Goal: Book appointment/travel/reservation

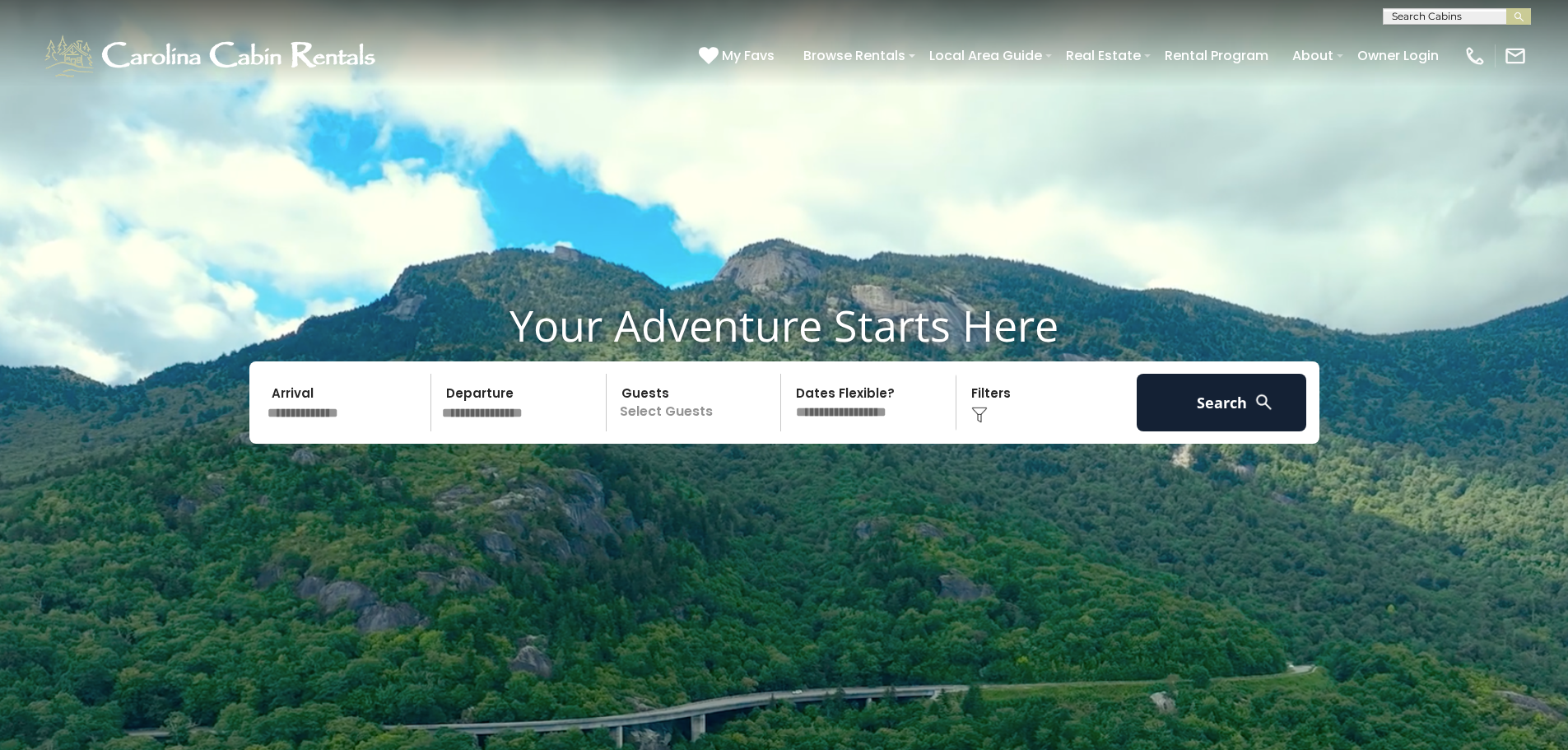
click at [384, 417] on input "text" at bounding box center [347, 403] width 170 height 58
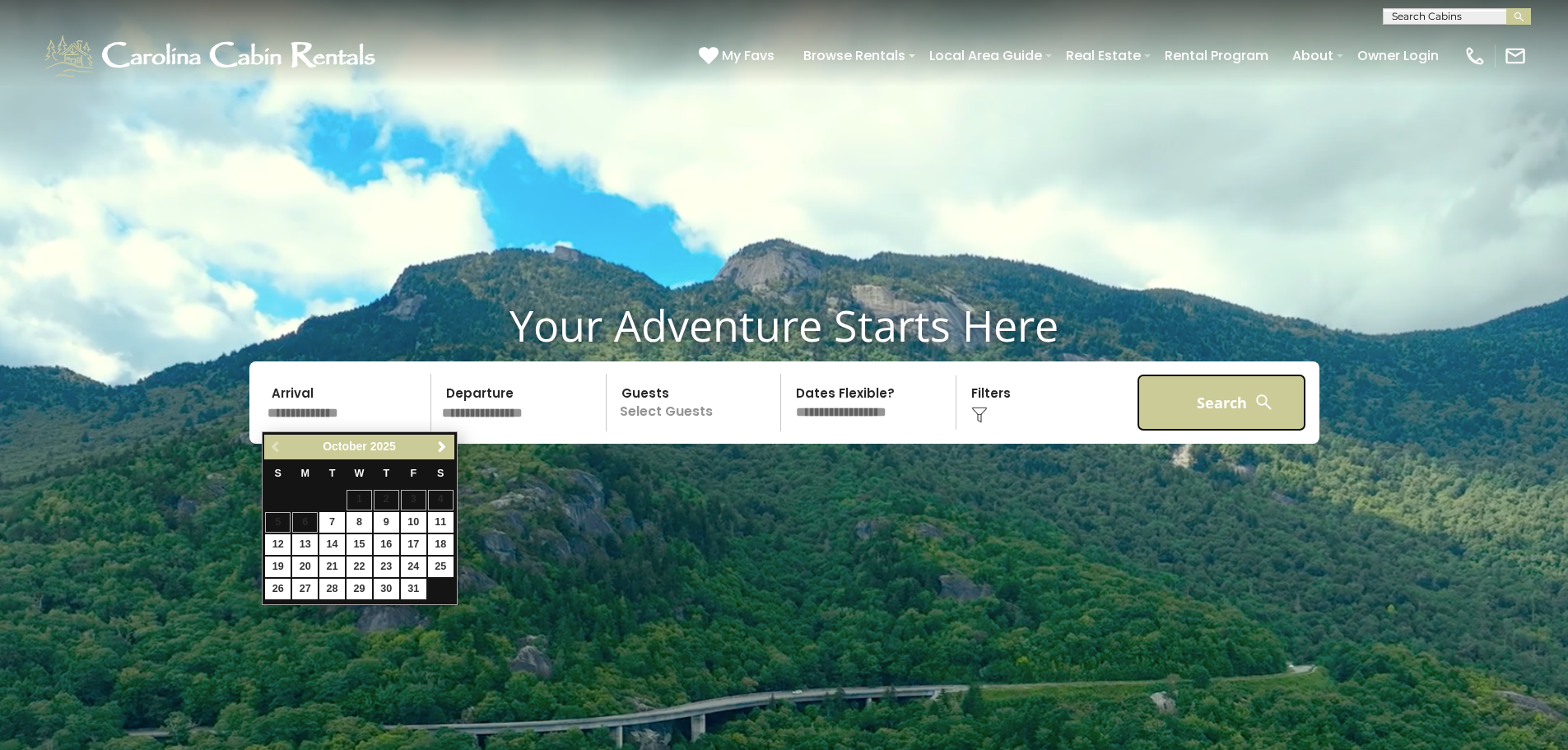
click at [1178, 418] on button "Search" at bounding box center [1221, 403] width 170 height 58
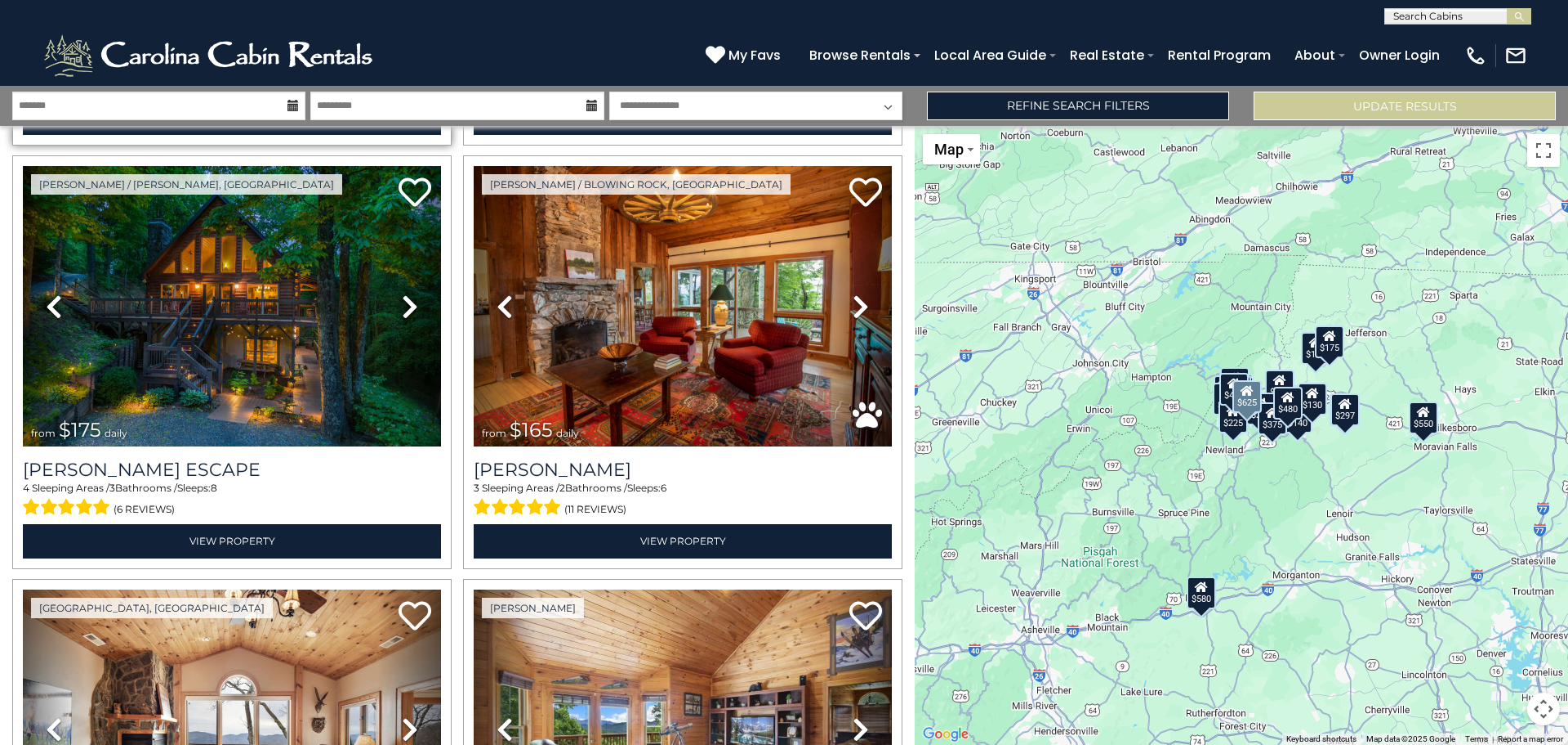
scroll to position [735, 0]
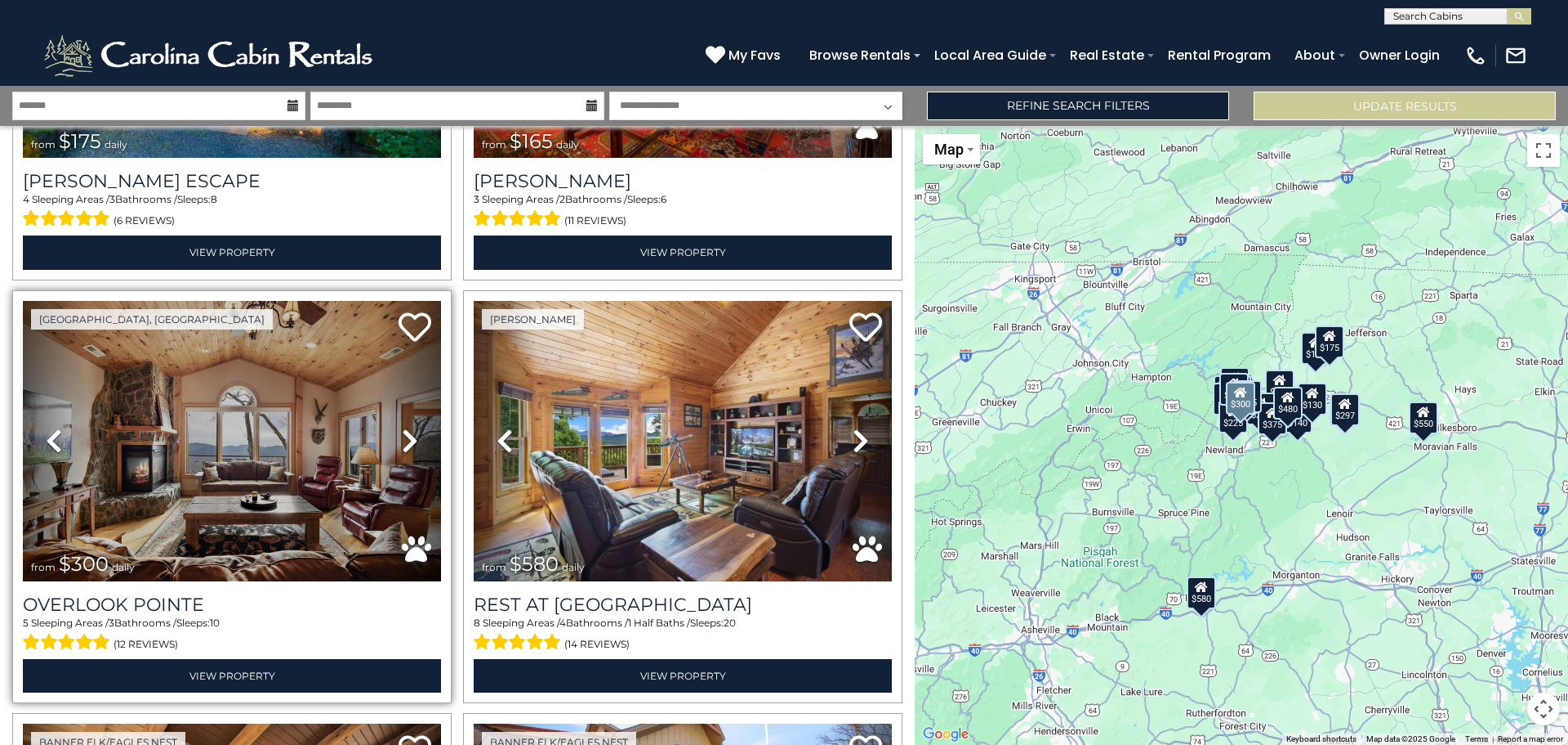
click at [402, 443] on icon at bounding box center [409, 440] width 16 height 26
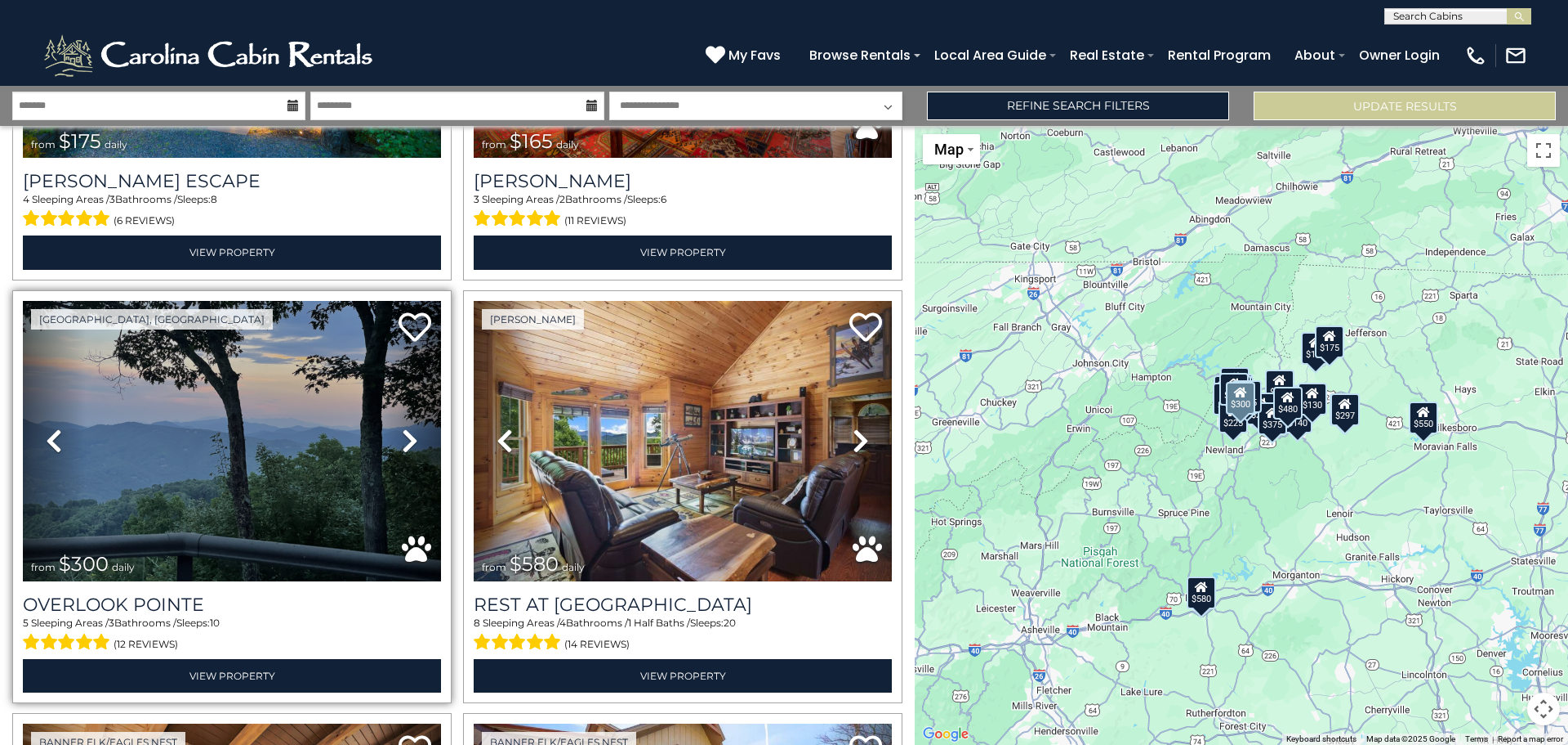
click at [402, 443] on icon at bounding box center [409, 440] width 16 height 26
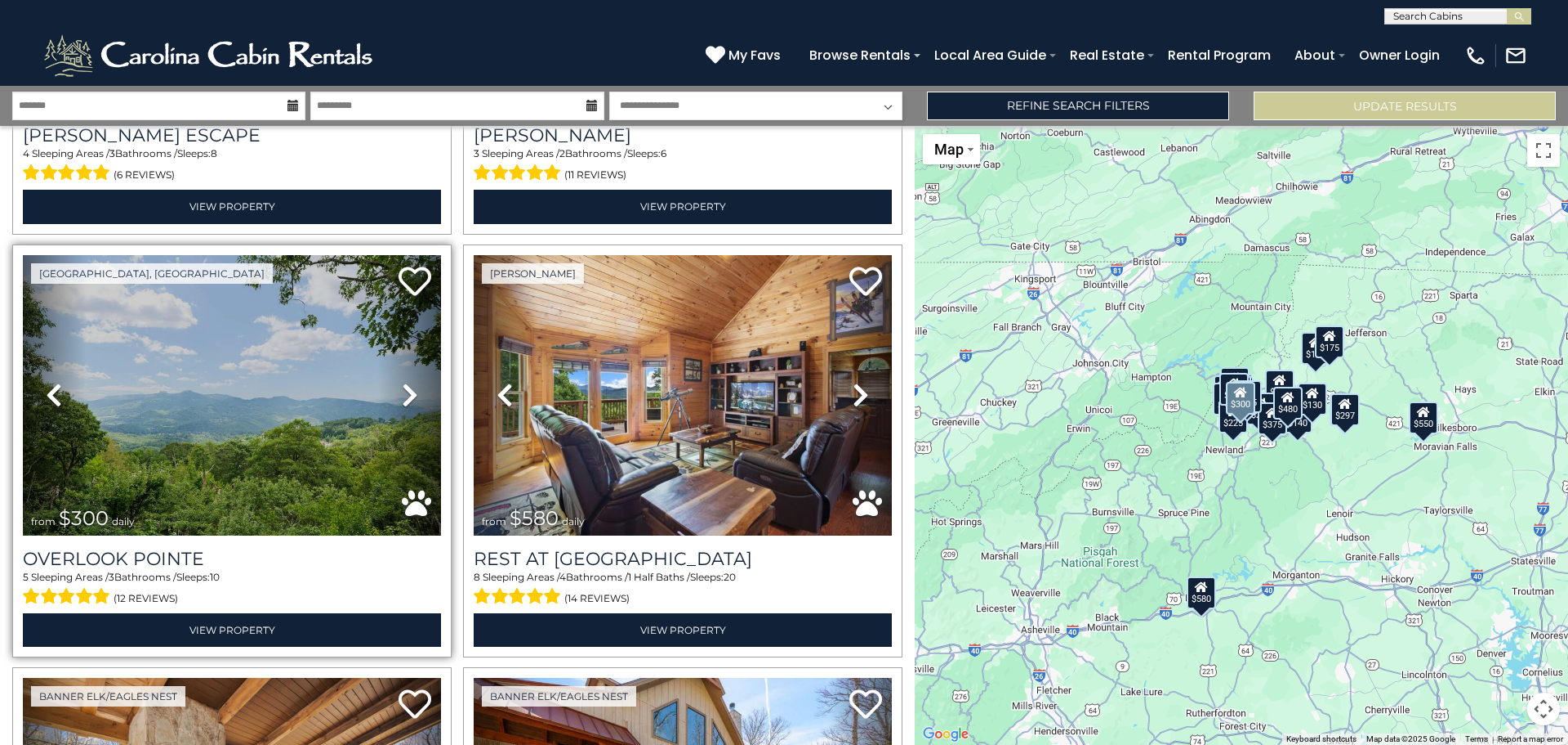
click at [402, 441] on link "Next" at bounding box center [409, 395] width 62 height 281
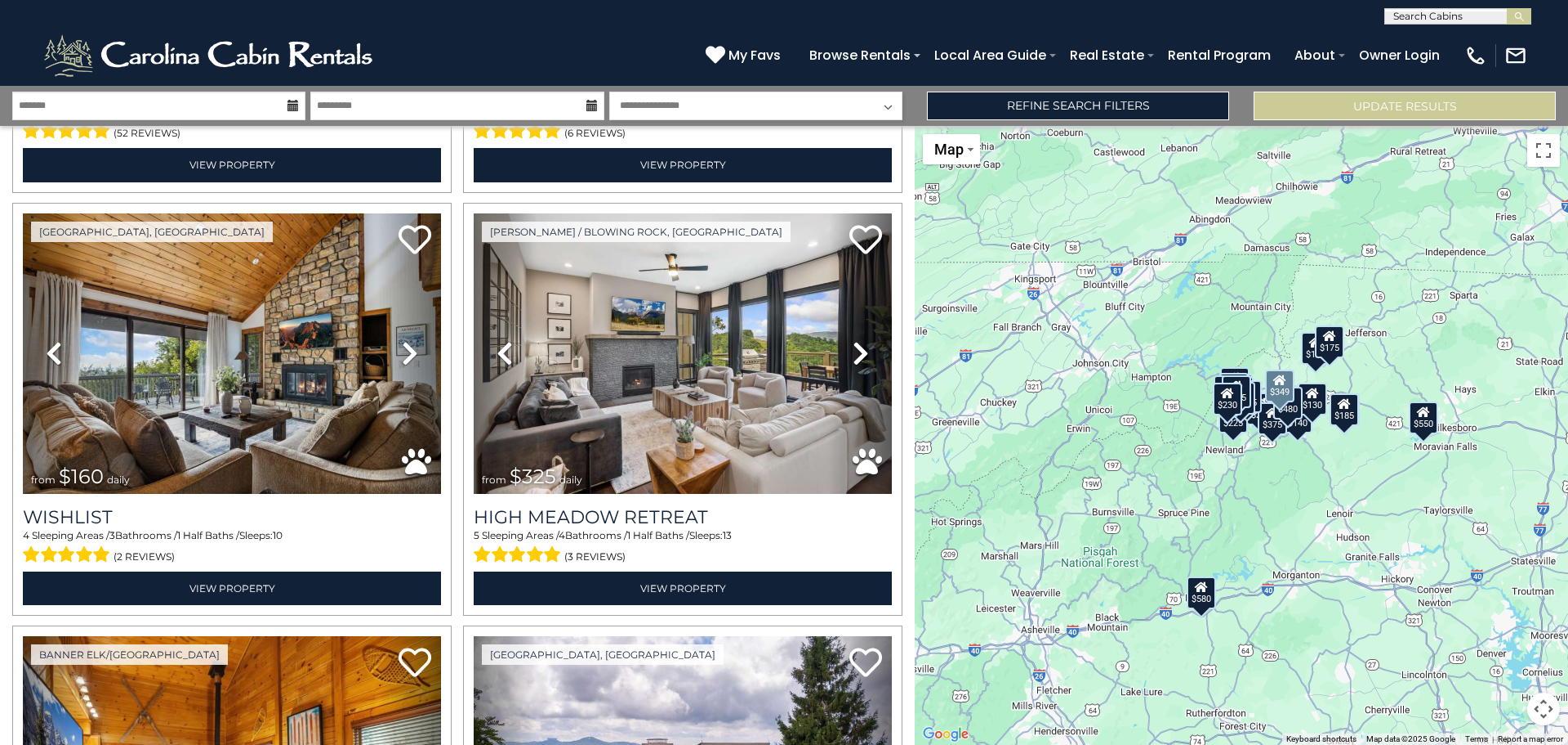
scroll to position [3433, 0]
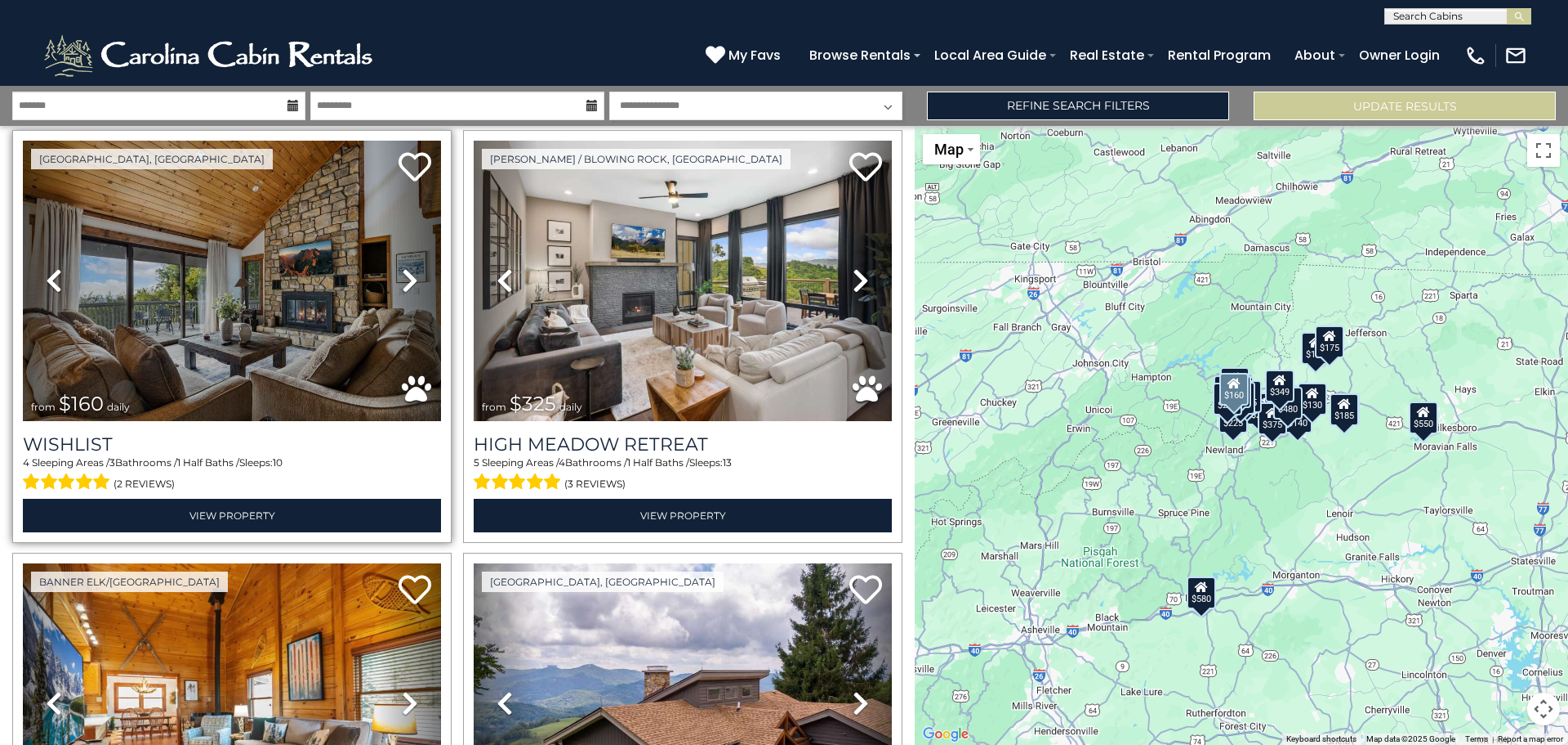
click at [402, 267] on icon at bounding box center [409, 280] width 16 height 26
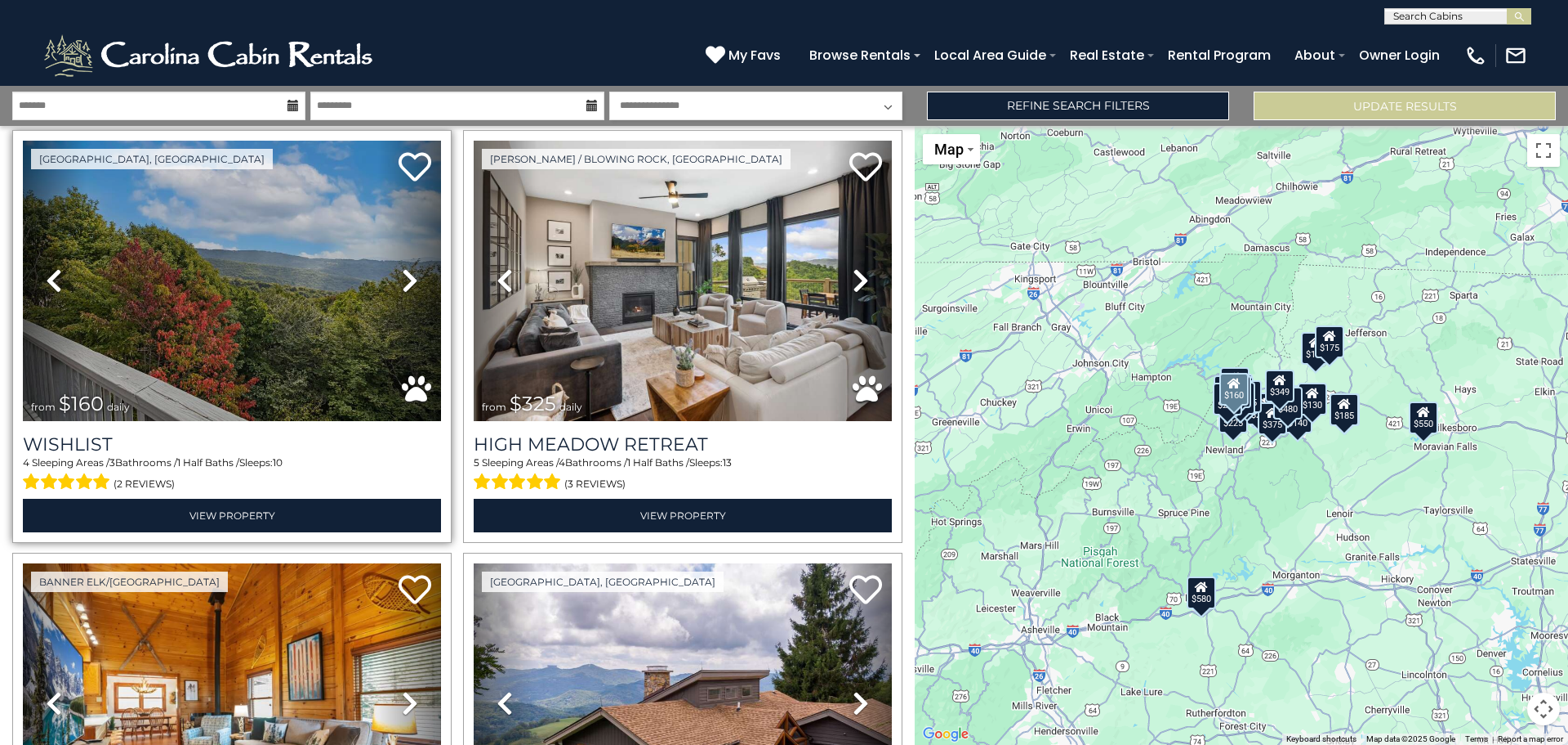
click at [402, 267] on icon at bounding box center [409, 280] width 16 height 26
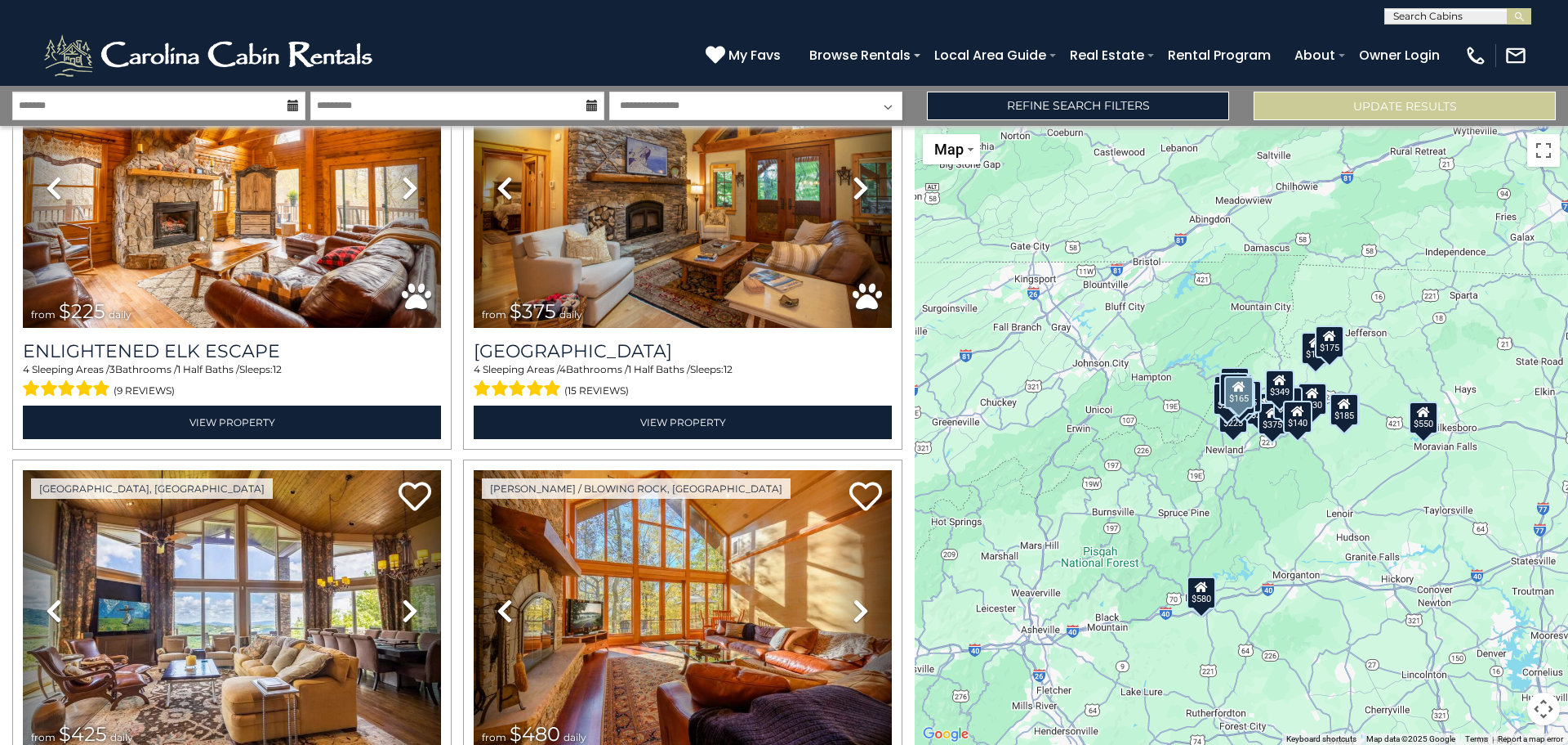
scroll to position [5826, 0]
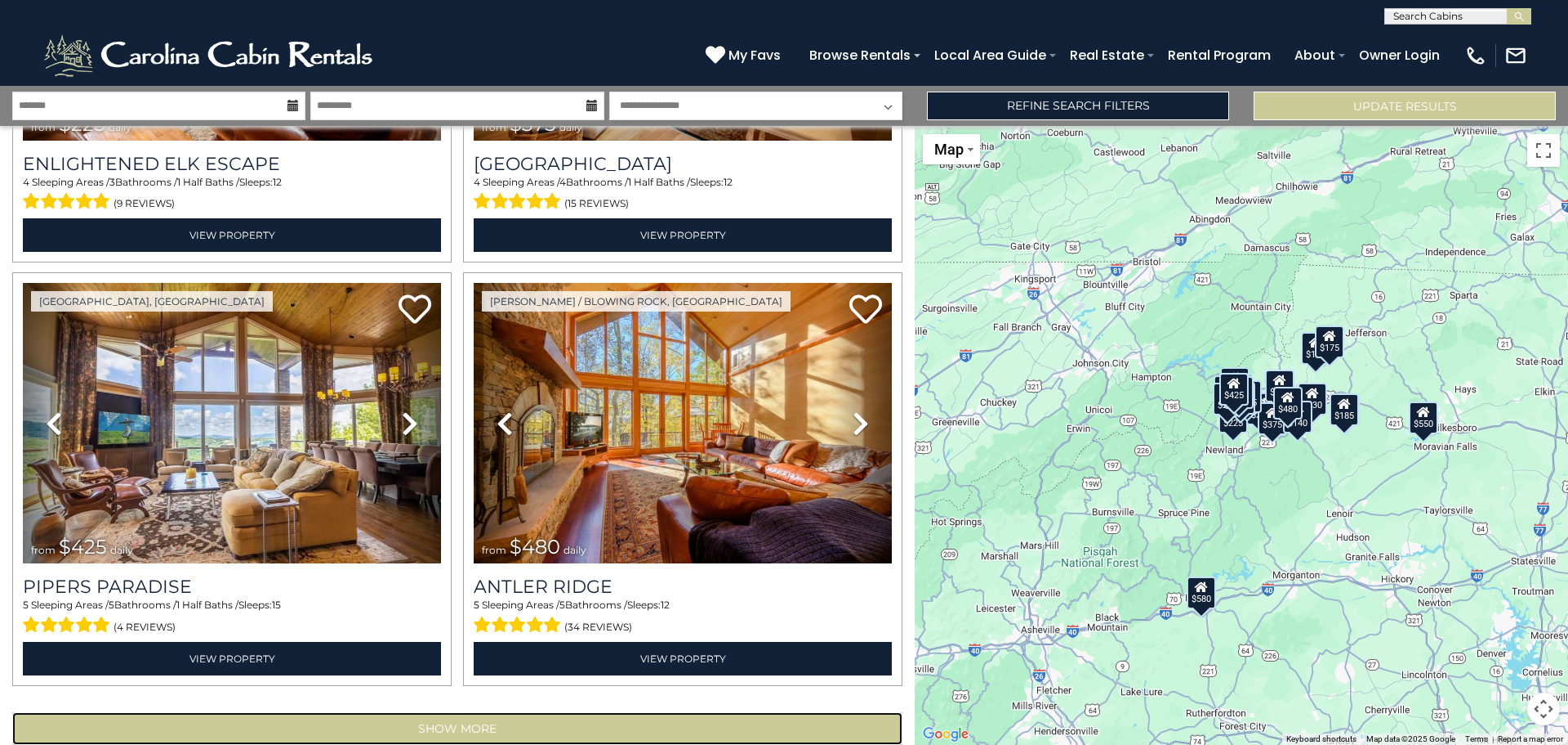
click at [494, 712] on button "Show More" at bounding box center [457, 729] width 891 height 33
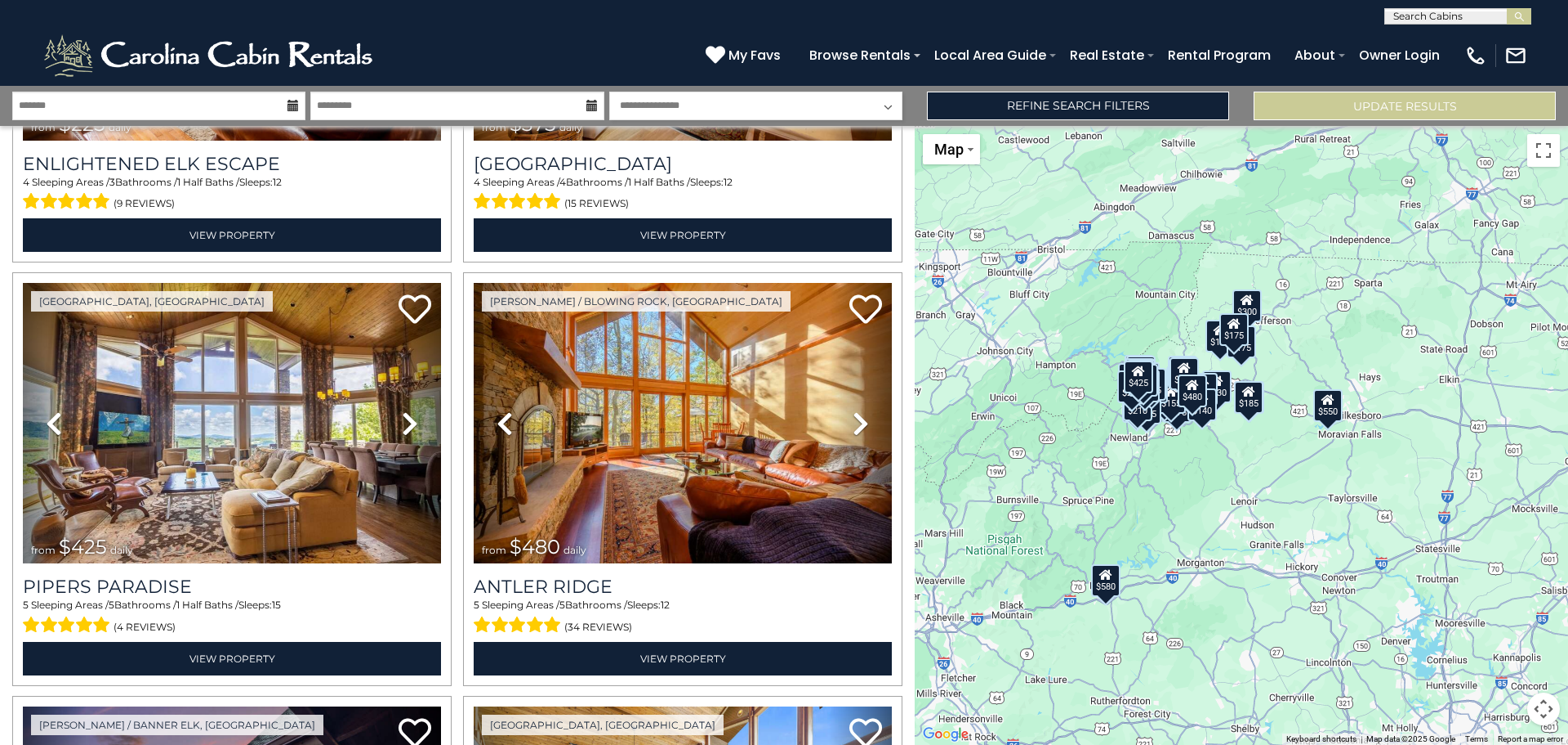
drag, startPoint x: 1358, startPoint y: 554, endPoint x: 1264, endPoint y: 550, distance: 94.1
click at [1264, 550] on div "$625 $297 $175 $165 $300 $580 $290 $424 $395 $270 $185 $265 $230 $550 $349 $230…" at bounding box center [1241, 435] width 653 height 619
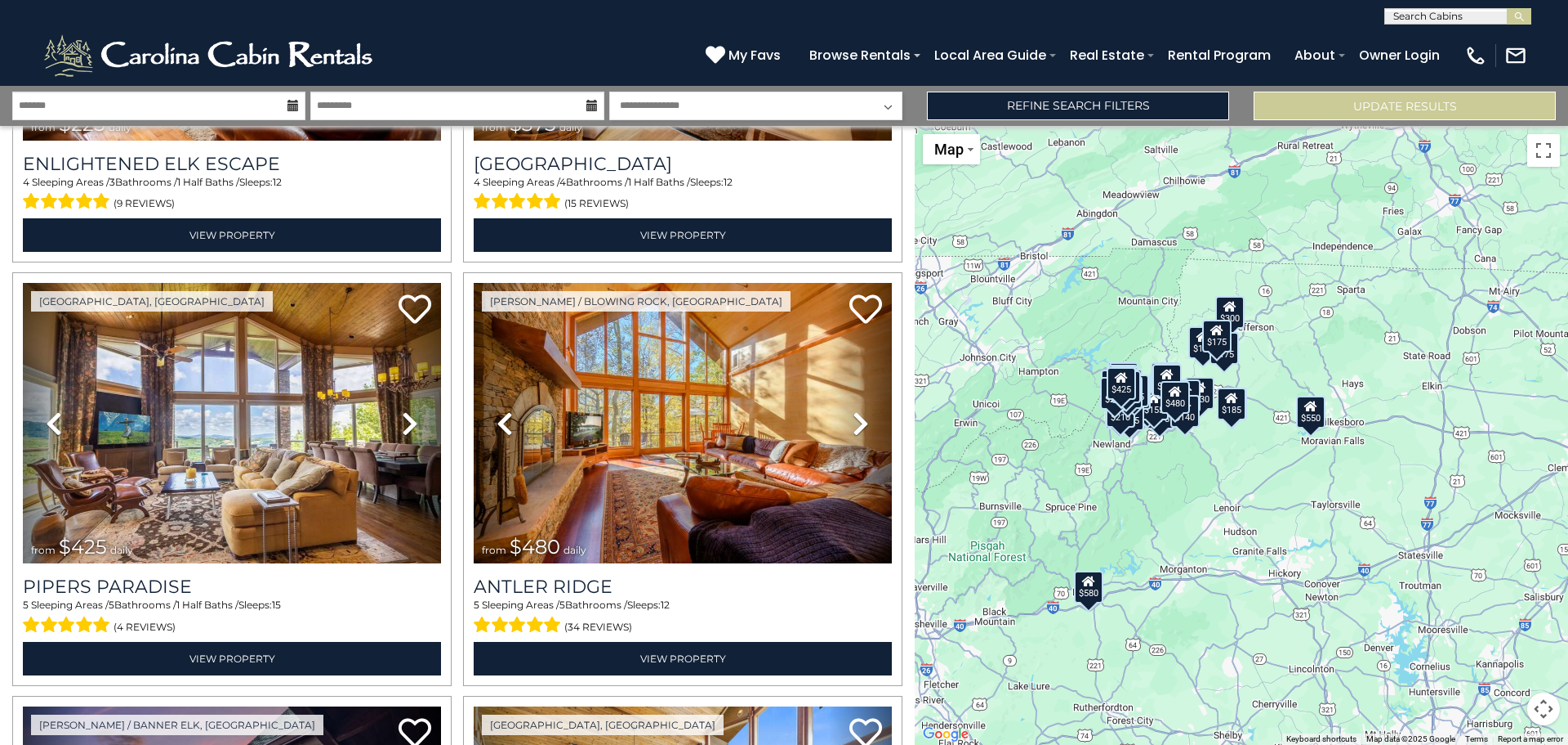
click at [1546, 717] on button "Map camera controls" at bounding box center [1544, 708] width 33 height 33
click at [1501, 617] on button "Zoom in" at bounding box center [1503, 627] width 33 height 33
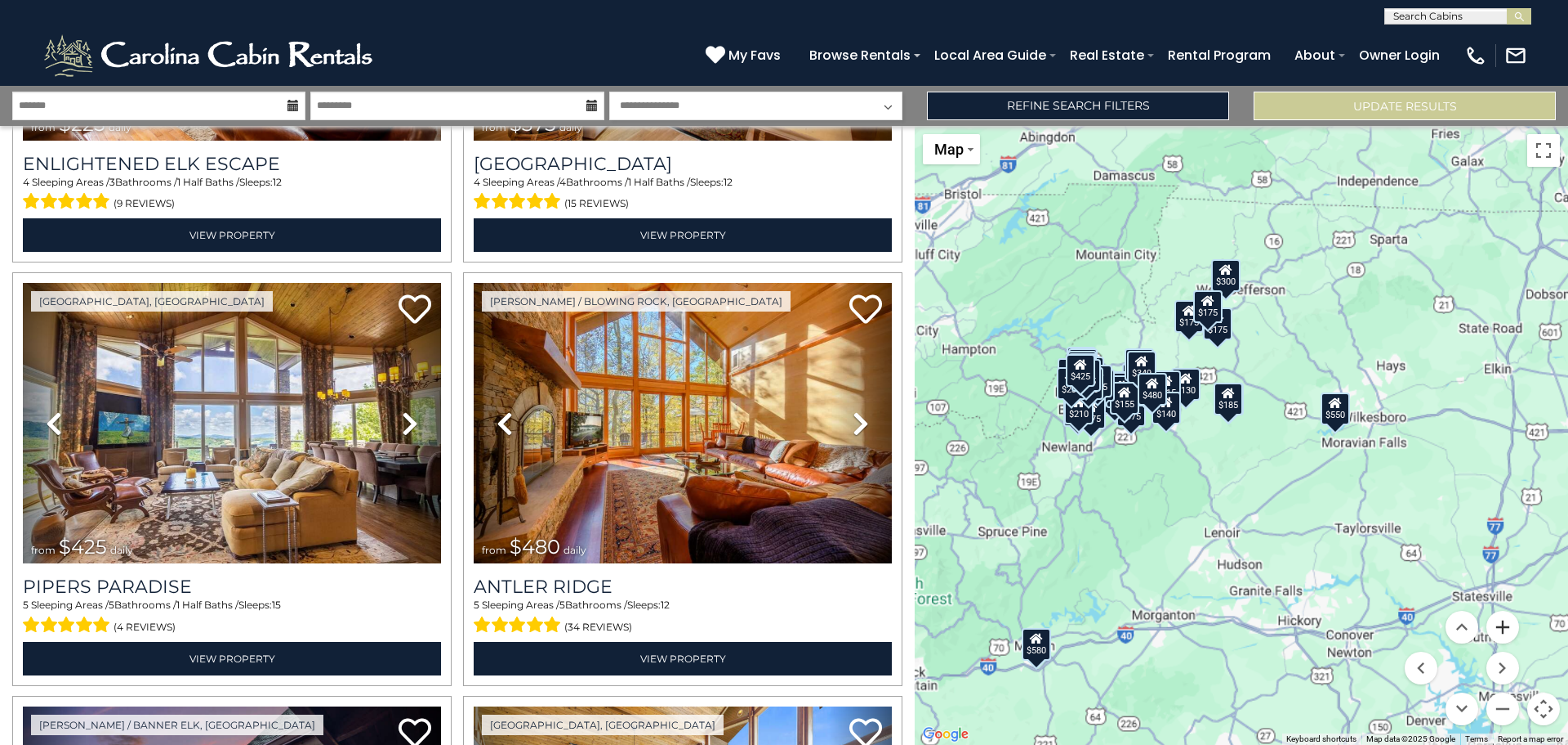
click at [1501, 617] on button "Zoom in" at bounding box center [1503, 627] width 33 height 33
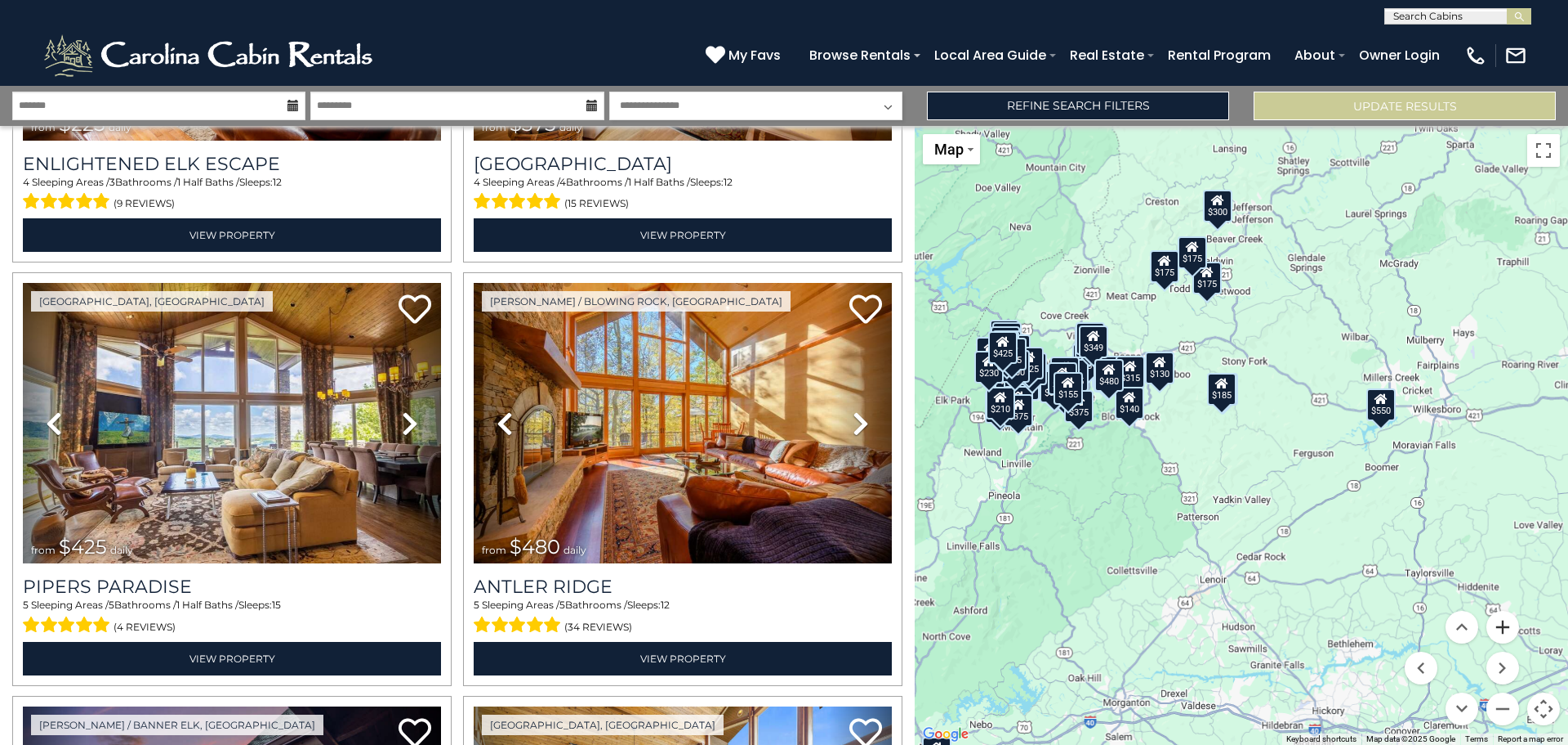
click at [1501, 617] on button "Zoom in" at bounding box center [1503, 627] width 33 height 33
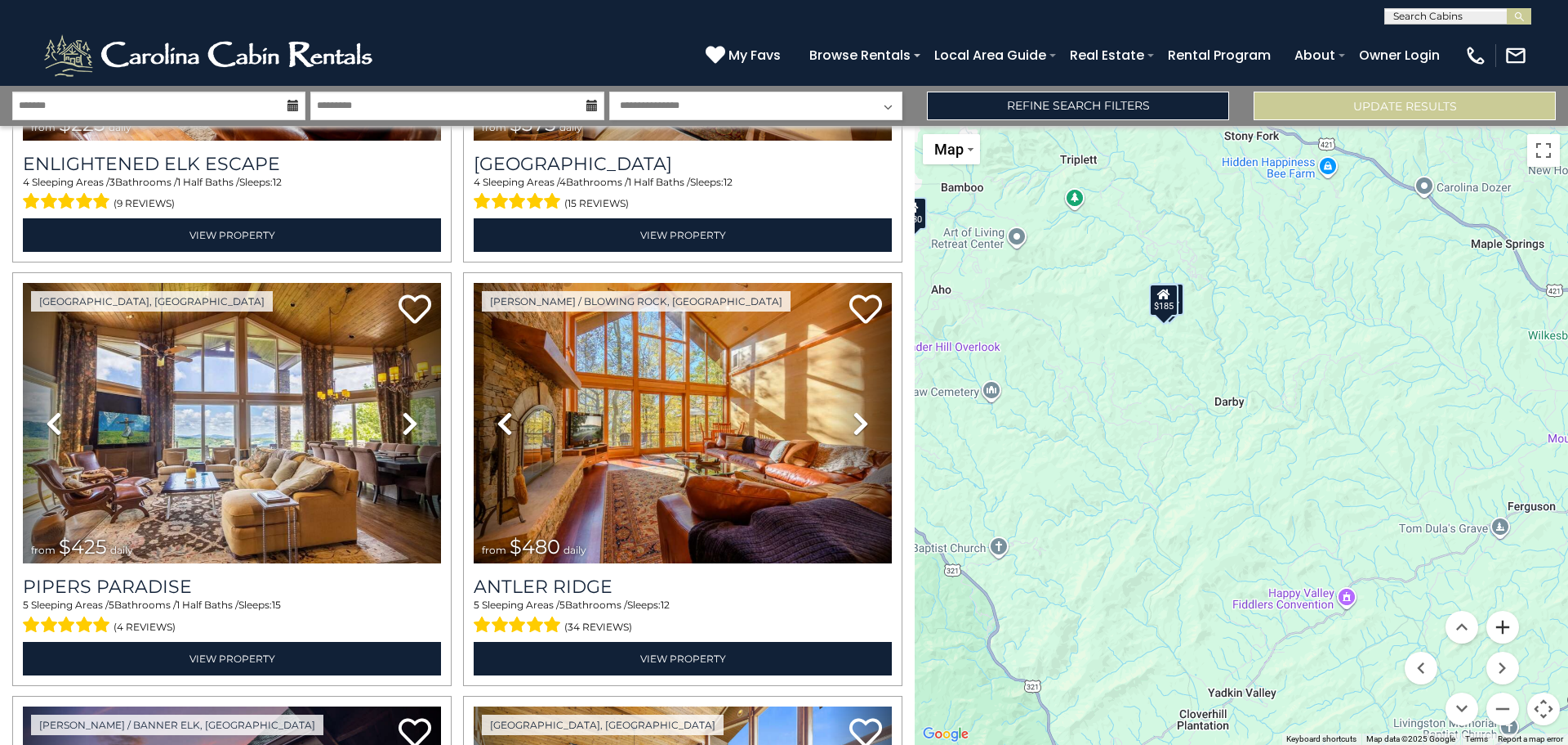
scroll to position [5285, 0]
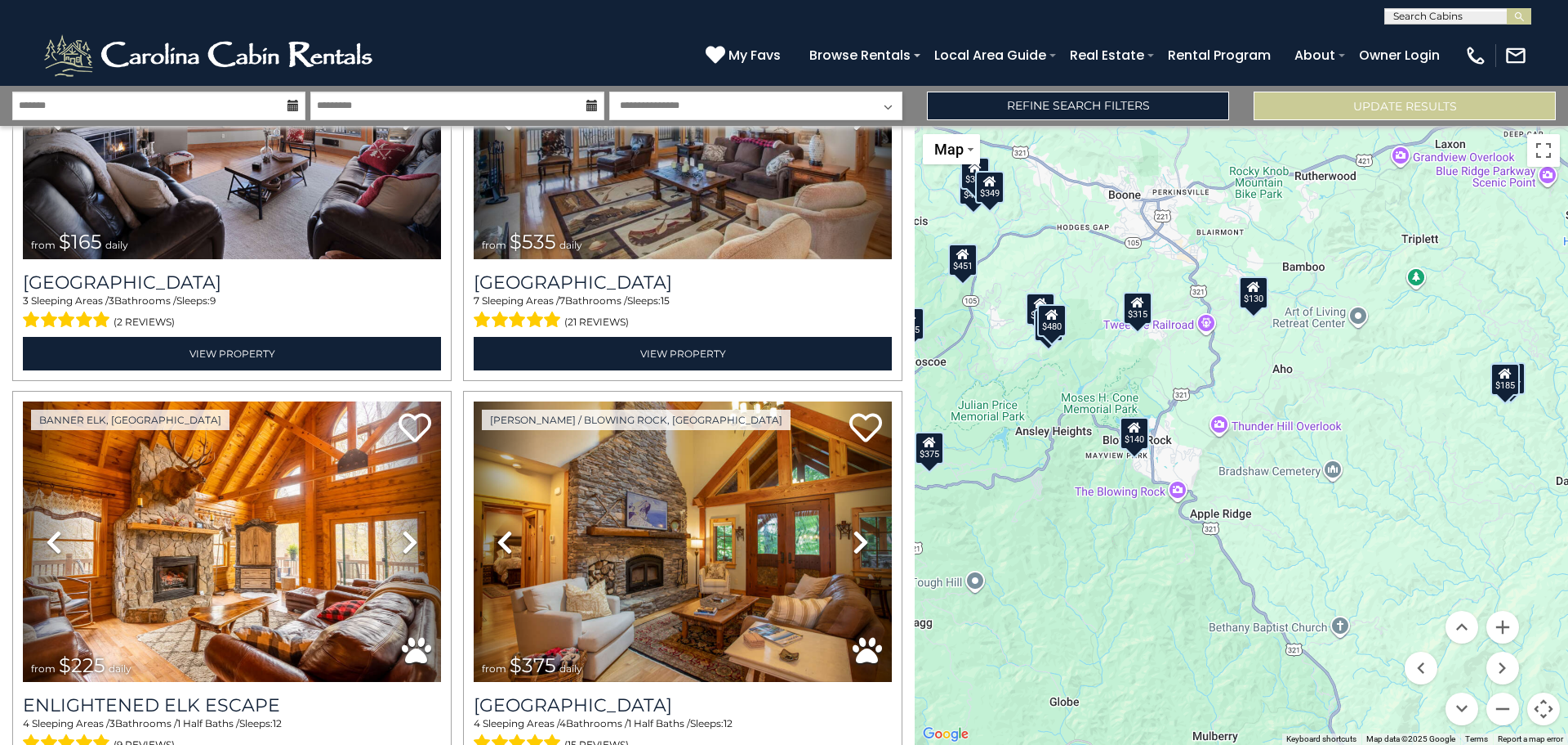
drag, startPoint x: 999, startPoint y: 289, endPoint x: 1342, endPoint y: 369, distance: 352.2
click at [1342, 369] on div "$625 $297 $175 $165 $300 $580 $290 $424 $395 $270 $185 $265 $230 $550 $349 $230…" at bounding box center [1241, 435] width 653 height 619
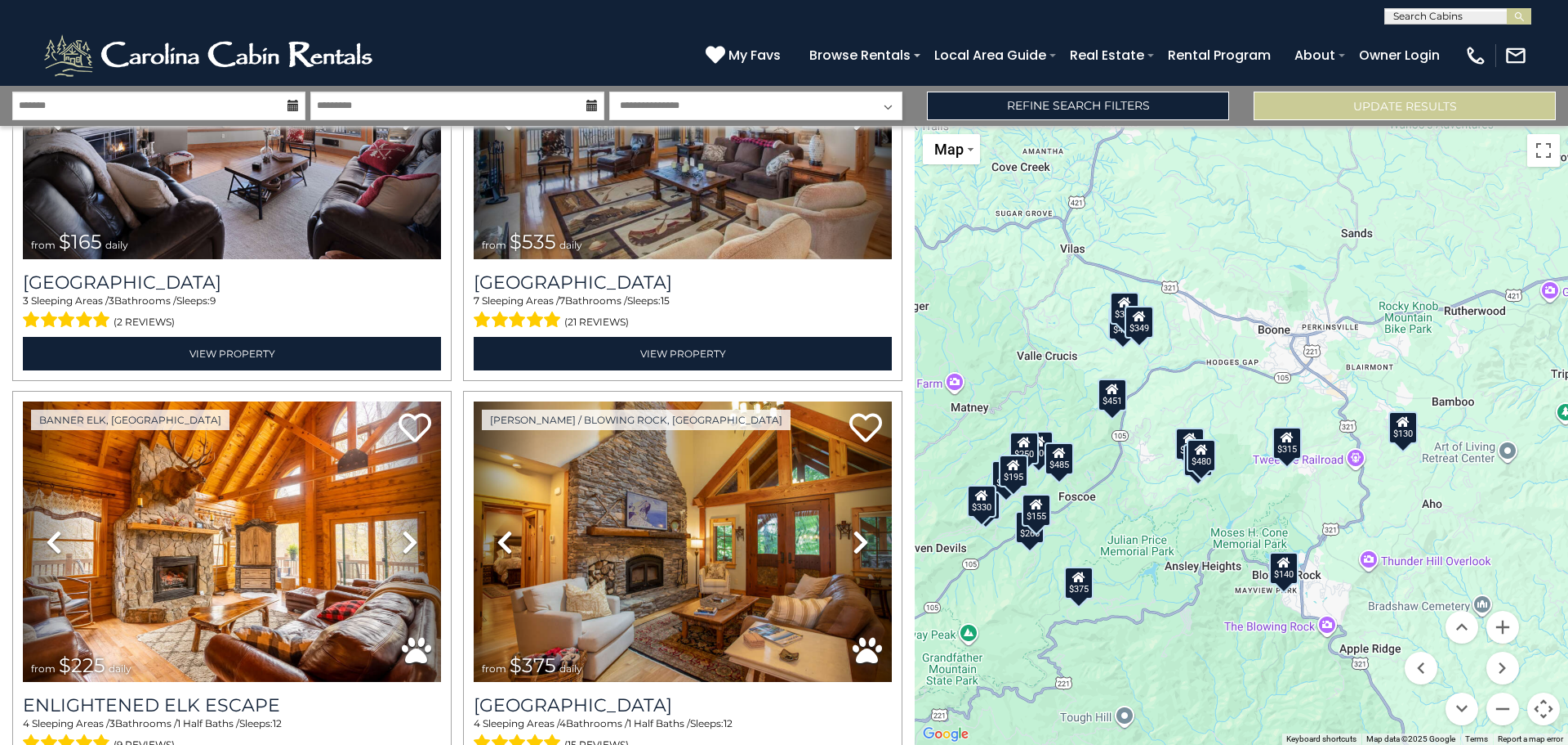
drag, startPoint x: 1180, startPoint y: 355, endPoint x: 1349, endPoint y: 492, distance: 217.6
click at [1349, 492] on div "$625 $297 $175 $165 $300 $580 $290 $424 $395 $270 $185 $265 $230 $550 $349 $230…" at bounding box center [1241, 435] width 653 height 619
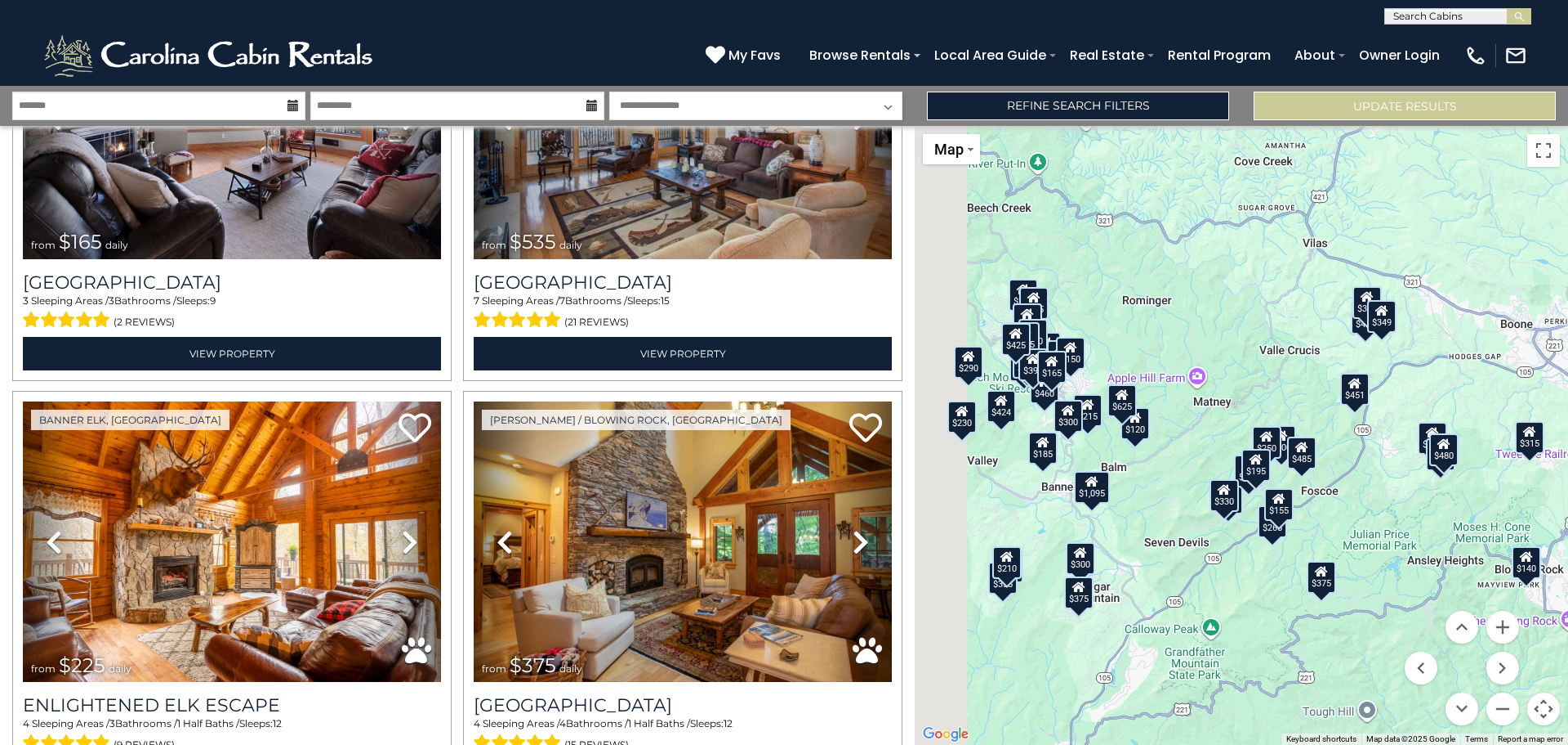
drag, startPoint x: 1184, startPoint y: 488, endPoint x: 1369, endPoint y: 437, distance: 191.9
click at [1368, 437] on div "$625 $297 $175 $165 $300 $580 $290 $424 $395 $270 $185 $265 $230 $550 $349 $230…" at bounding box center [1241, 435] width 653 height 619
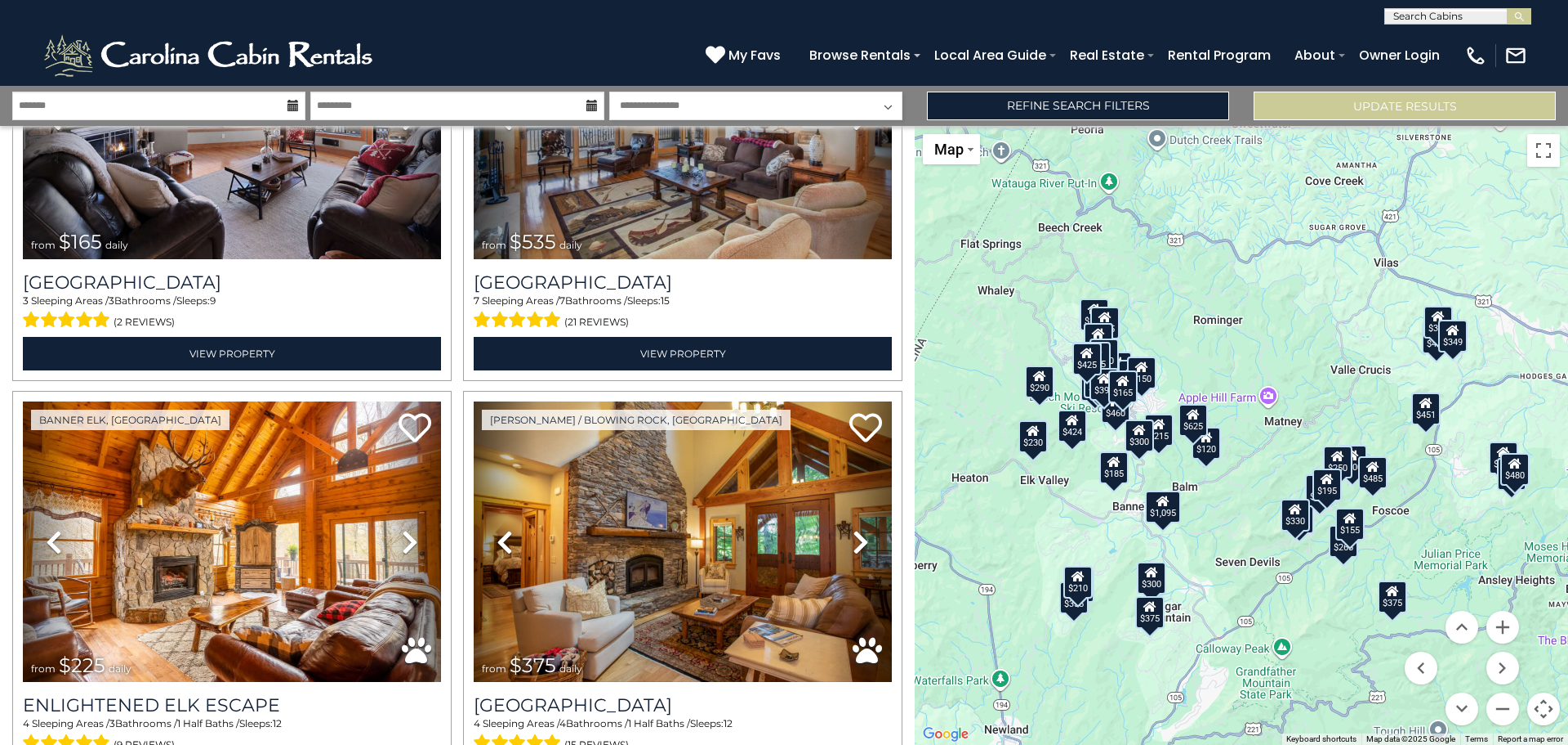
drag, startPoint x: 1207, startPoint y: 423, endPoint x: 1230, endPoint y: 434, distance: 25.5
click at [1208, 434] on div "$625" at bounding box center [1193, 419] width 30 height 33
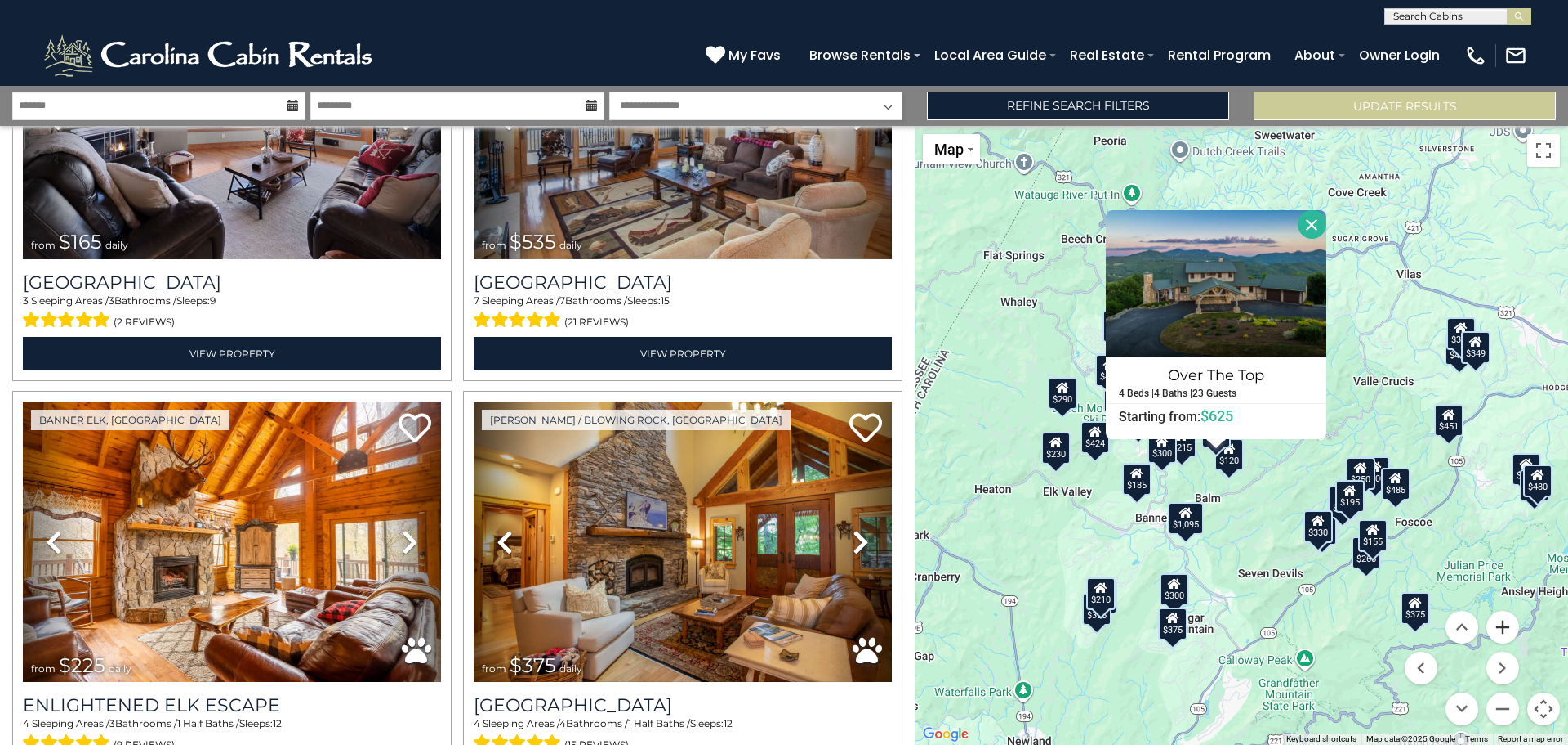
click at [1501, 632] on button "Zoom in" at bounding box center [1503, 627] width 33 height 33
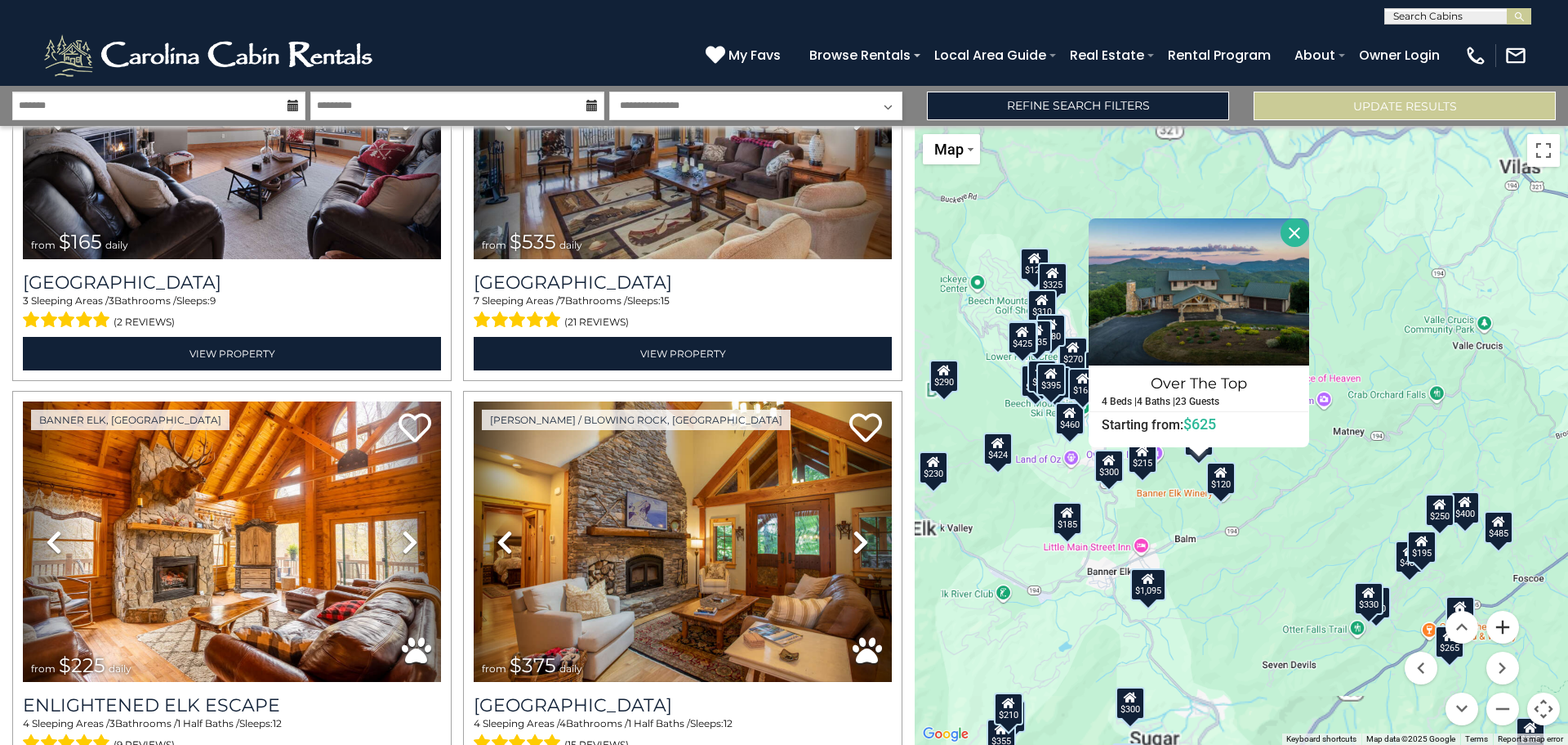
click at [1497, 625] on button "Zoom in" at bounding box center [1503, 627] width 33 height 33
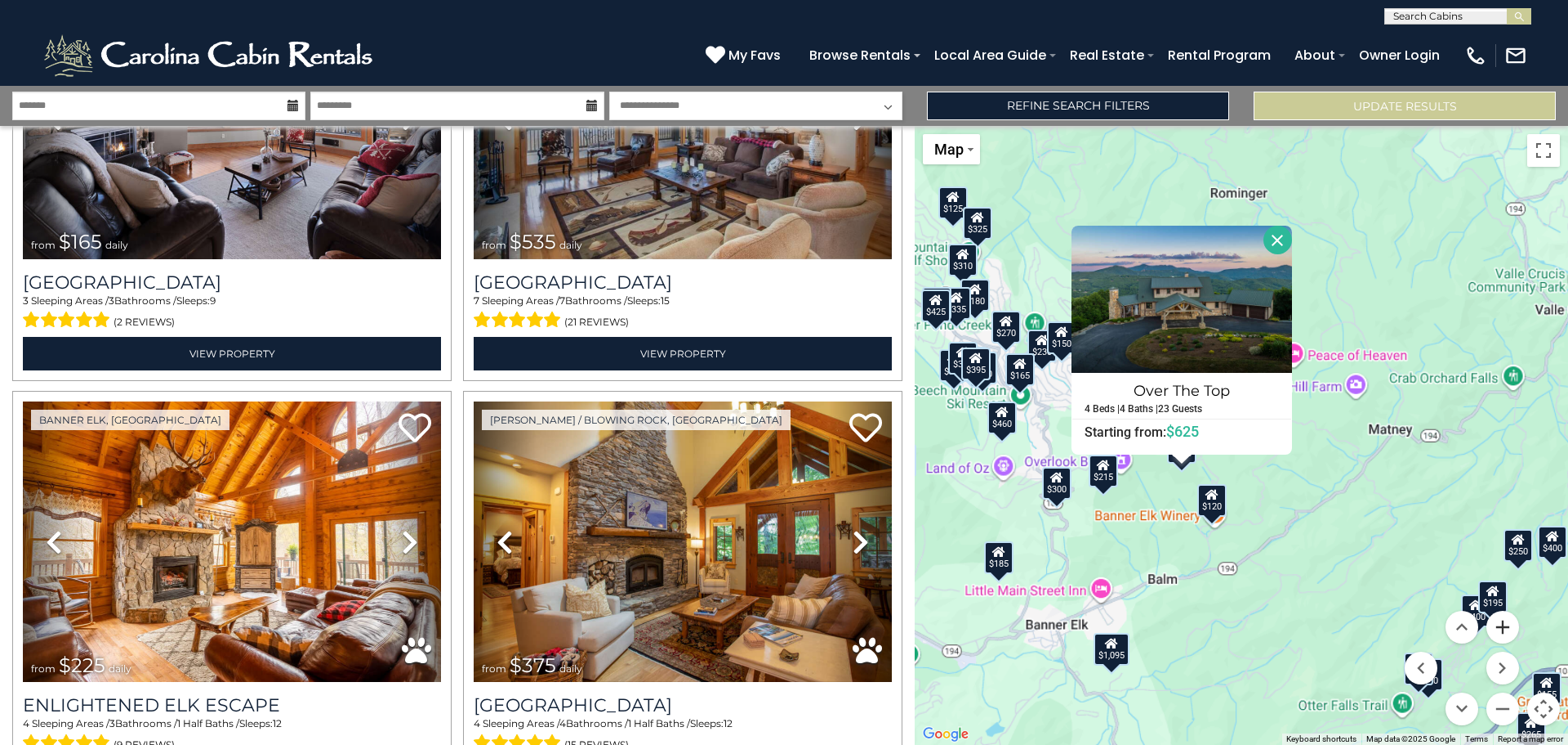
click at [1497, 625] on button "Zoom in" at bounding box center [1503, 627] width 33 height 33
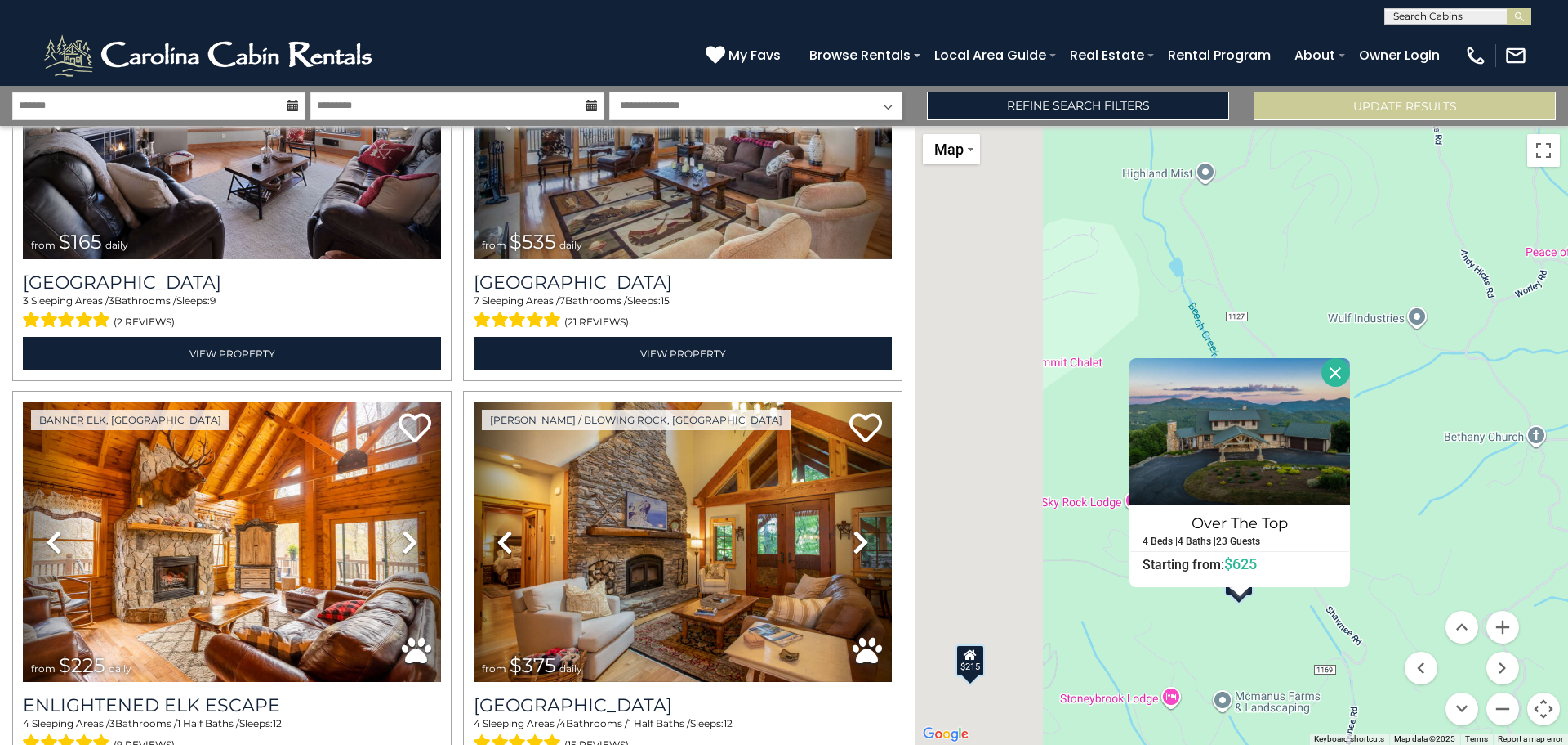
drag, startPoint x: 1066, startPoint y: 264, endPoint x: 1417, endPoint y: 391, distance: 373.3
click at [1415, 390] on div "$625 $297 $175 $165 $300 $580 $290 $424 $395 $270 $185 $265 $230 $550 $349 $230…" at bounding box center [1241, 435] width 653 height 619
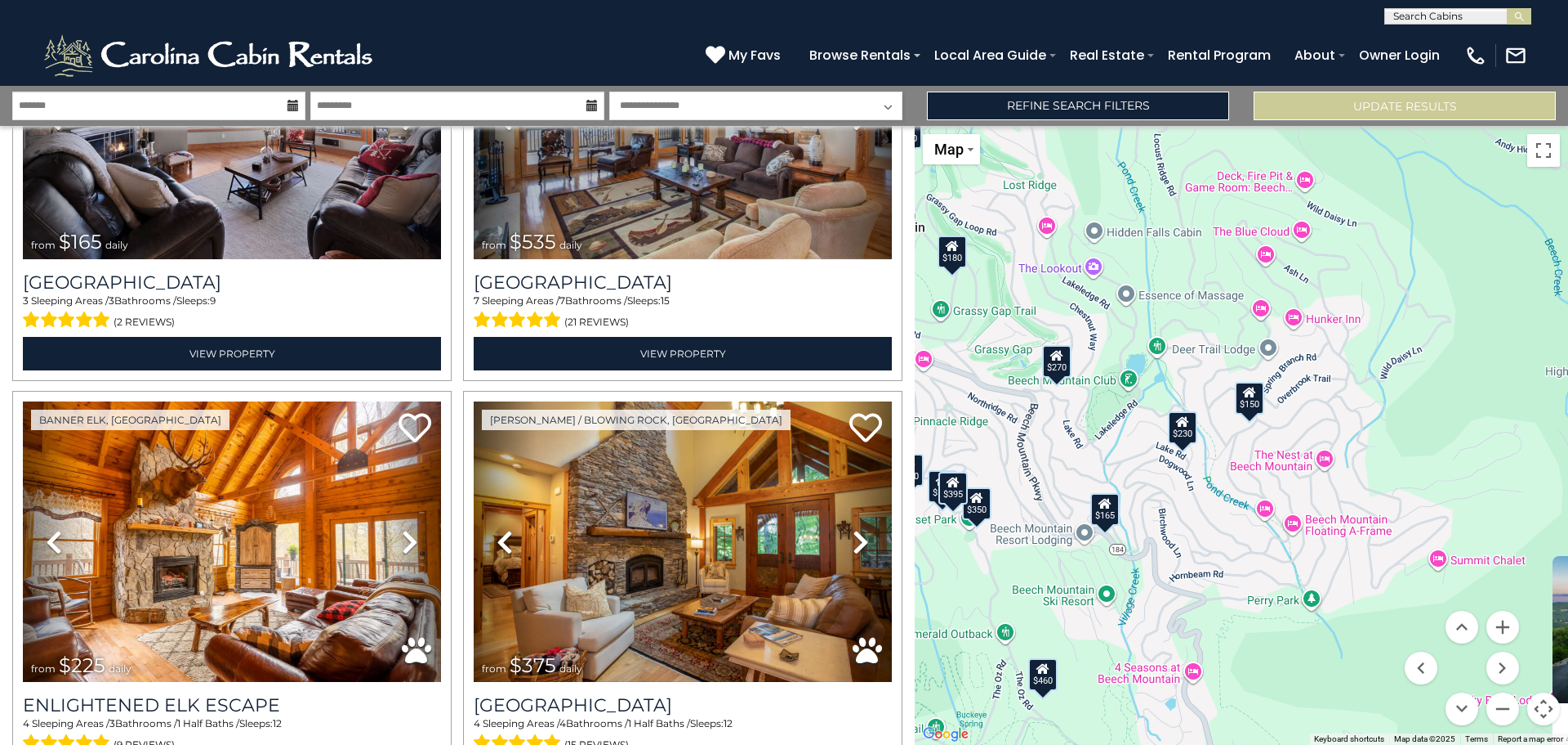
drag, startPoint x: 1221, startPoint y: 362, endPoint x: 1384, endPoint y: 431, distance: 177.0
click at [1388, 431] on div "$625 $297 $175 $165 $300 $580 $290 $424 $395 $270 $185 $265 $230 $550 $349 $230…" at bounding box center [1241, 435] width 653 height 619
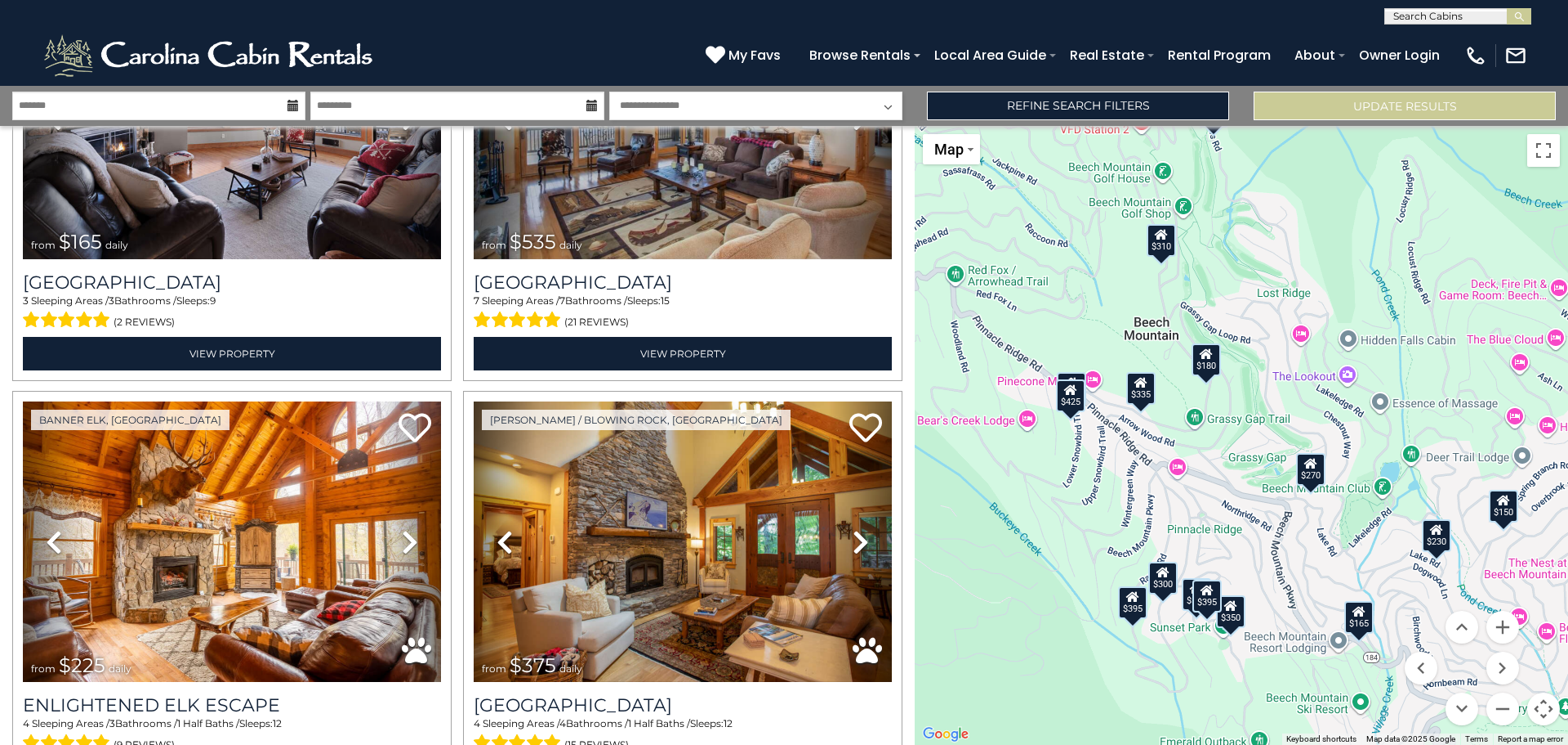
drag, startPoint x: 1118, startPoint y: 409, endPoint x: 1158, endPoint y: 429, distance: 44.7
click at [1158, 429] on div "$625 $297 $175 $165 $300 $580 $290 $424 $395 $270 $185 $265 $230 $550 $349 $230…" at bounding box center [1241, 435] width 653 height 619
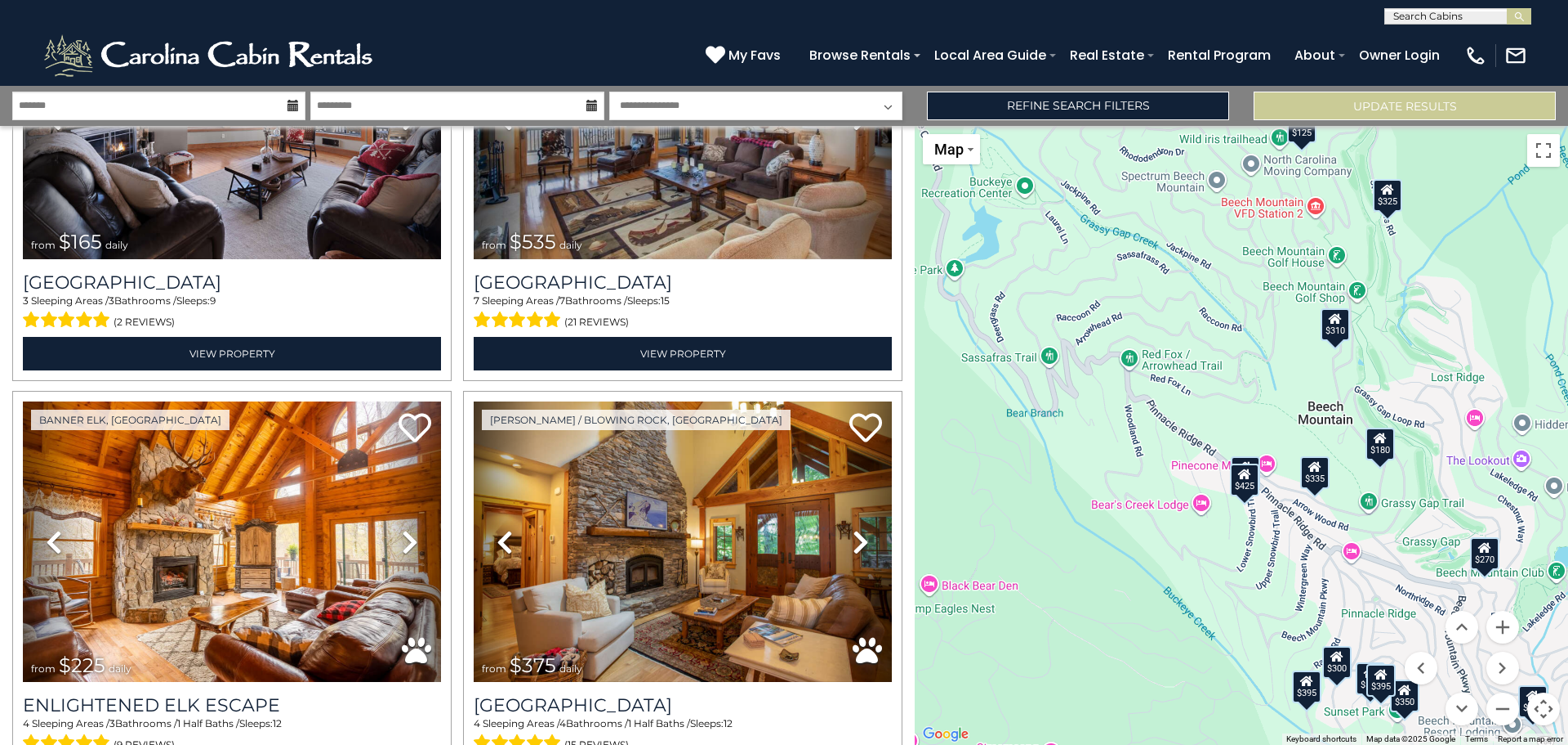
drag, startPoint x: 1302, startPoint y: 521, endPoint x: 1326, endPoint y: 548, distance: 36.1
click at [1326, 548] on div "$625 $297 $175 $165 $300 $580 $290 $424 $395 $270 $185 $265 $230 $550 $349 $230…" at bounding box center [1241, 435] width 653 height 619
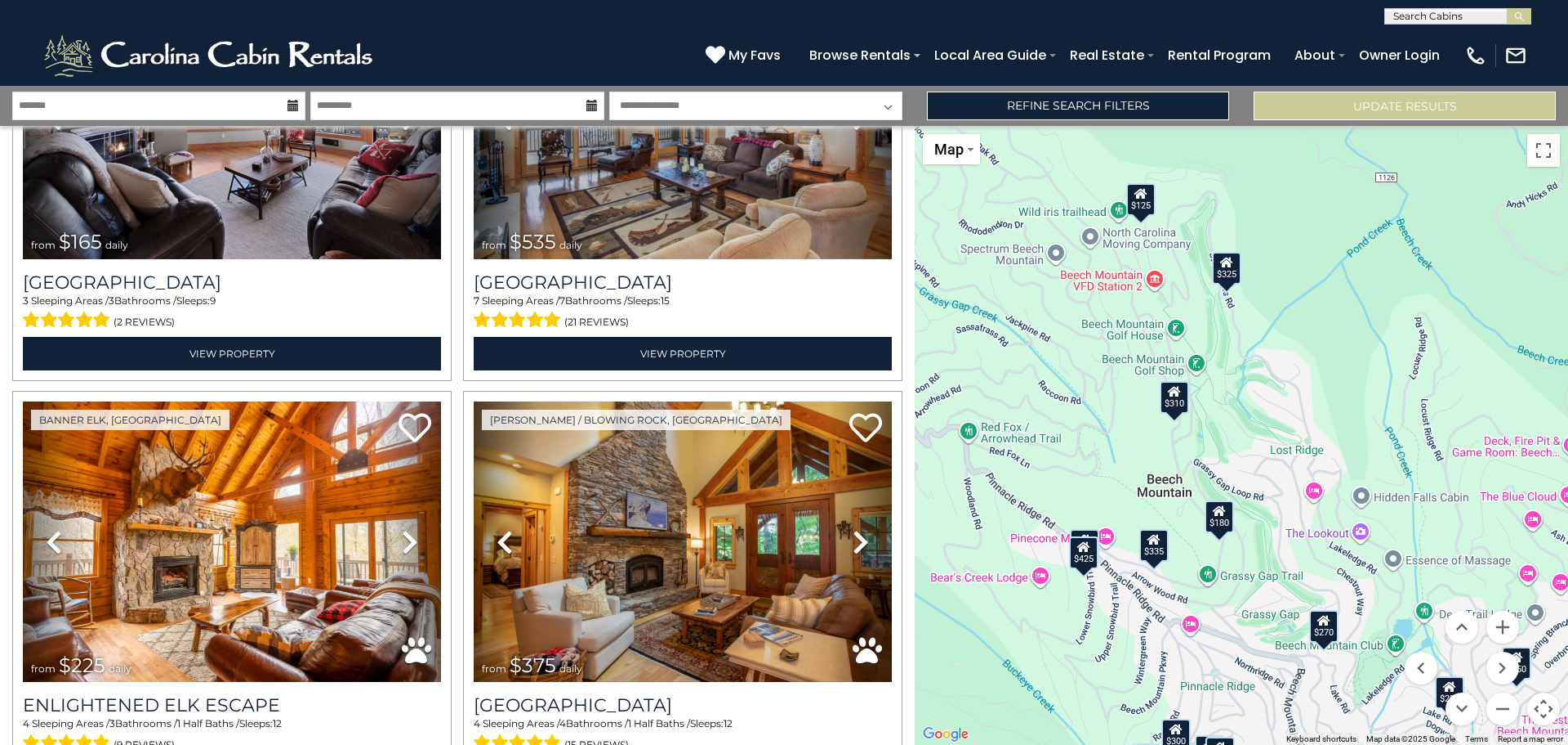
drag, startPoint x: 1251, startPoint y: 437, endPoint x: 1139, endPoint y: 535, distance: 148.8
click at [1139, 535] on div "$335" at bounding box center [1154, 545] width 30 height 33
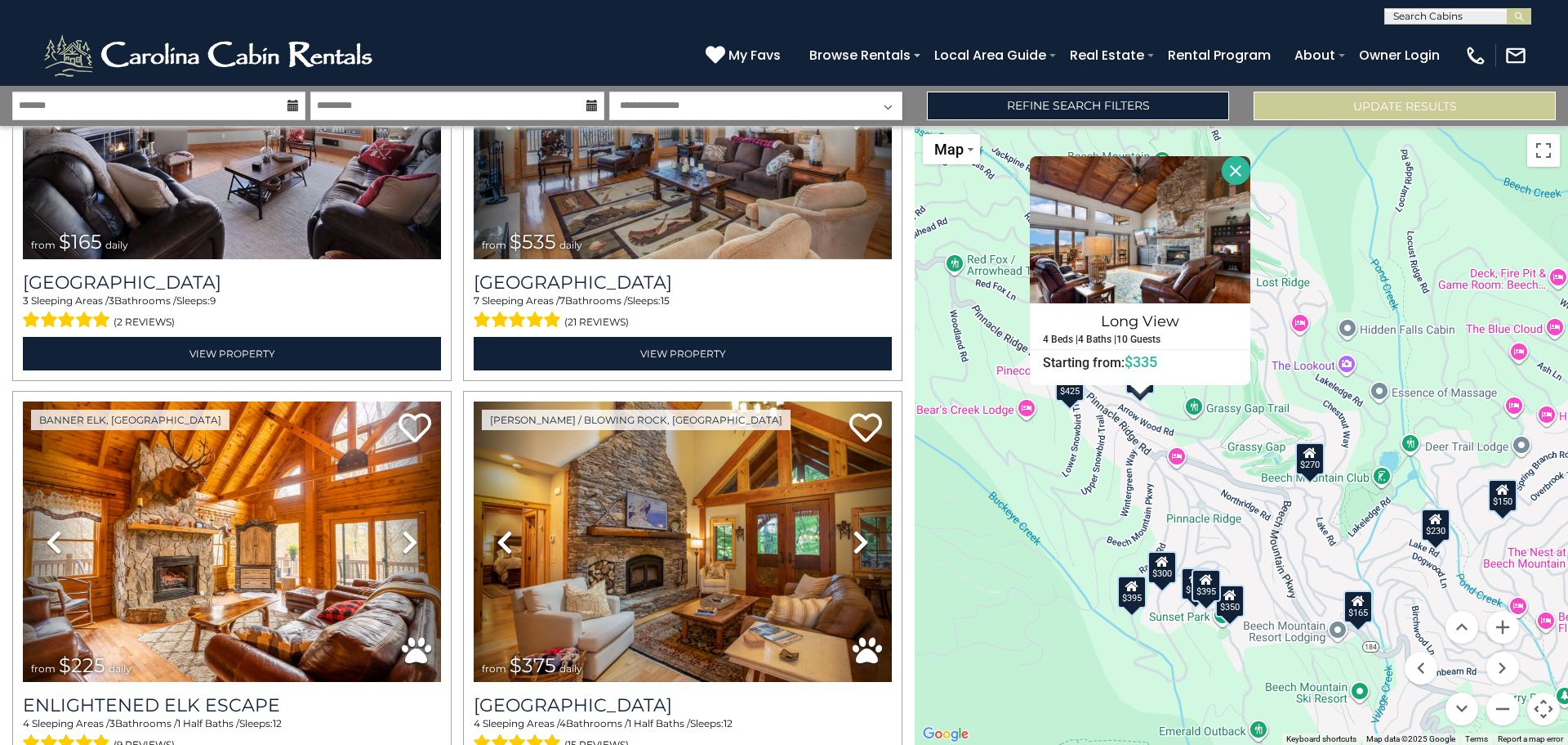
drag, startPoint x: 1366, startPoint y: 491, endPoint x: 1347, endPoint y: 366, distance: 126.4
click at [1347, 366] on div "$625 $297 $175 $165 $300 $580 $290 $424 $395 $270 $185 $265 $230 $550 $349 $230…" at bounding box center [1241, 435] width 653 height 619
click at [1506, 626] on button "Zoom in" at bounding box center [1503, 627] width 33 height 33
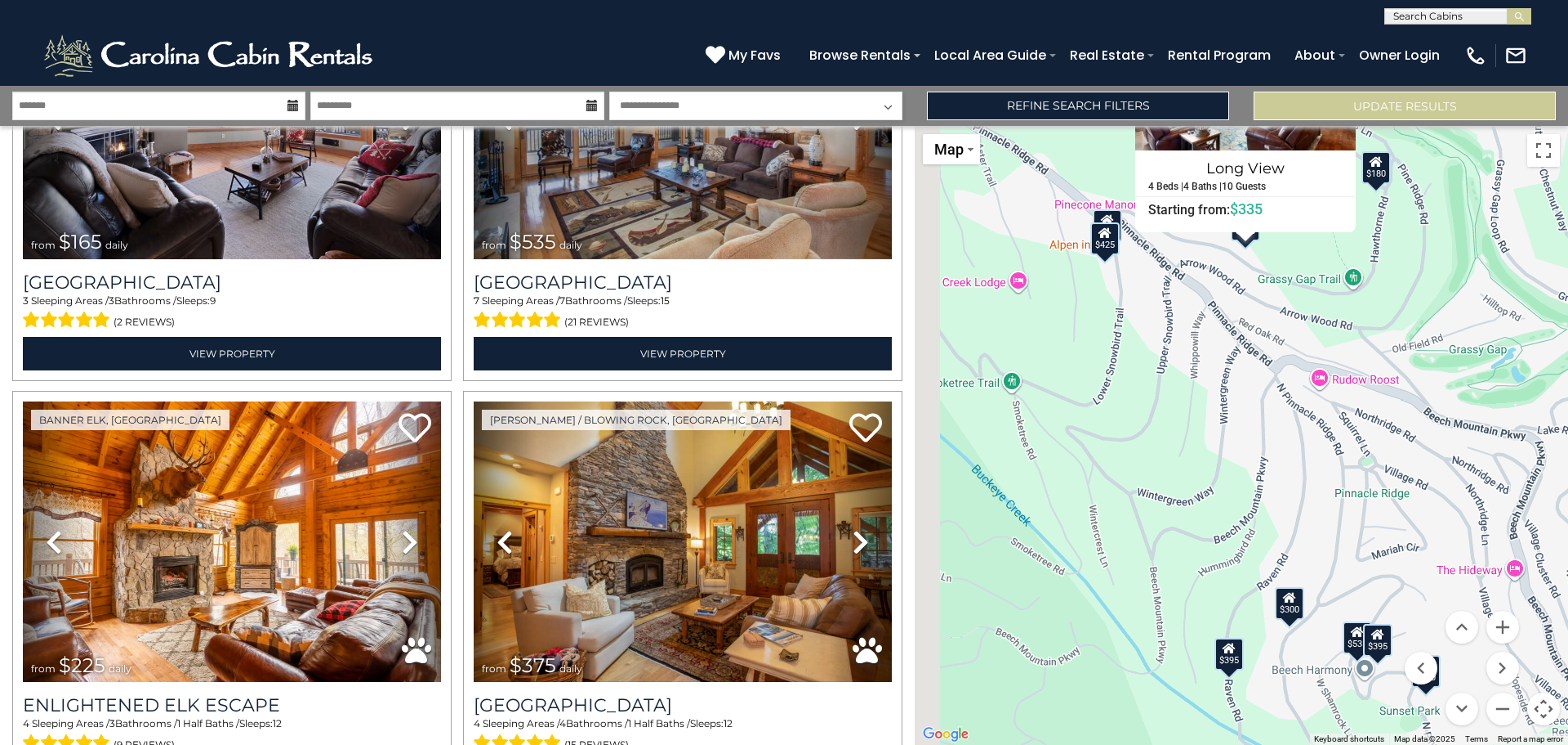
drag, startPoint x: 1177, startPoint y: 592, endPoint x: 1422, endPoint y: 534, distance: 251.8
click at [1416, 527] on div "$625 $297 $175 $165 $300 $580 $290 $424 $395 $270 $185 $265 $230 $550 $349 $230…" at bounding box center [1241, 435] width 653 height 619
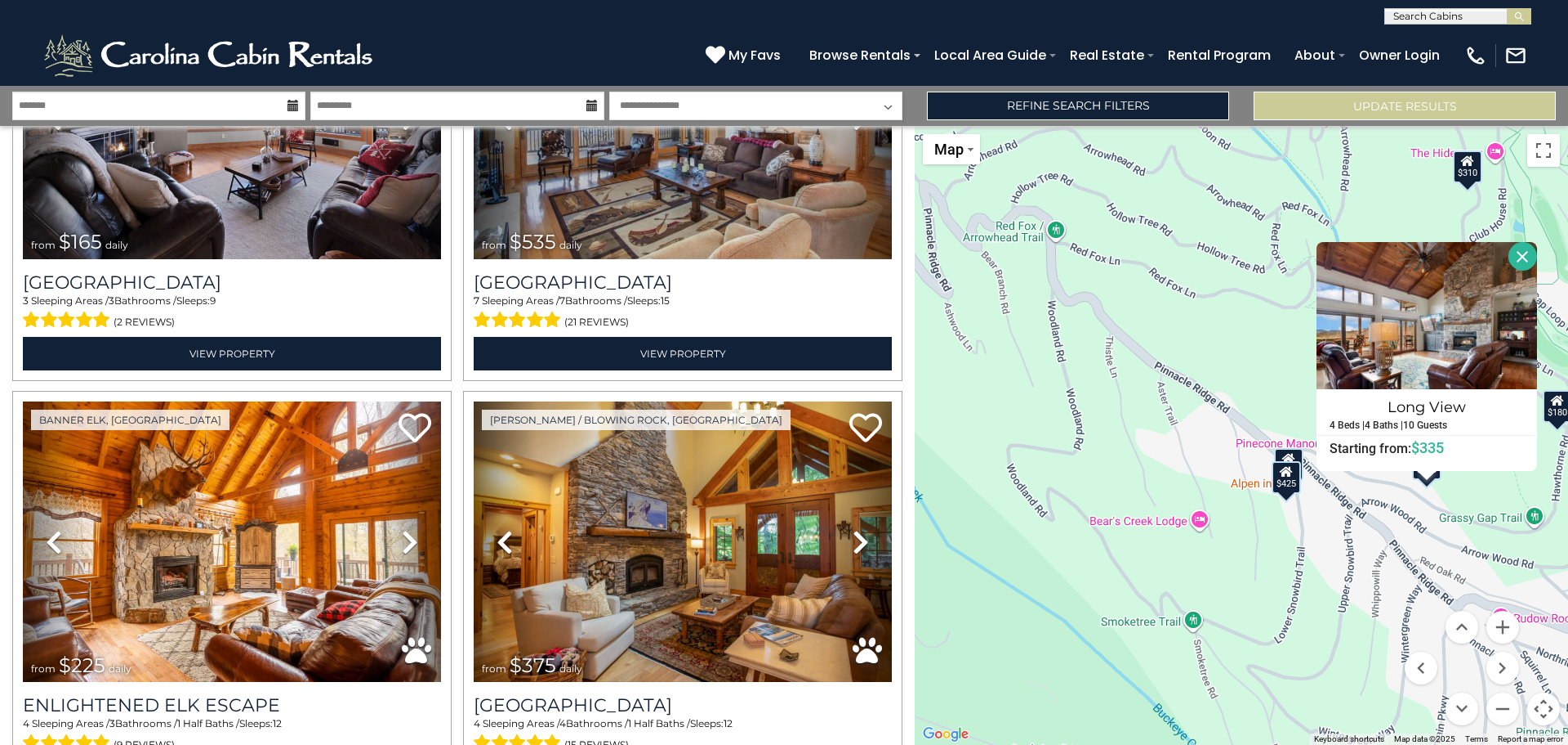
drag, startPoint x: 1394, startPoint y: 529, endPoint x: 1363, endPoint y: 520, distance: 32.3
click at [1373, 524] on div "$625 $297 $175 $165 $300 $580 $290 $424 $395 $270 $185 $265 $230 $550 $349 $230…" at bounding box center [1241, 435] width 653 height 619
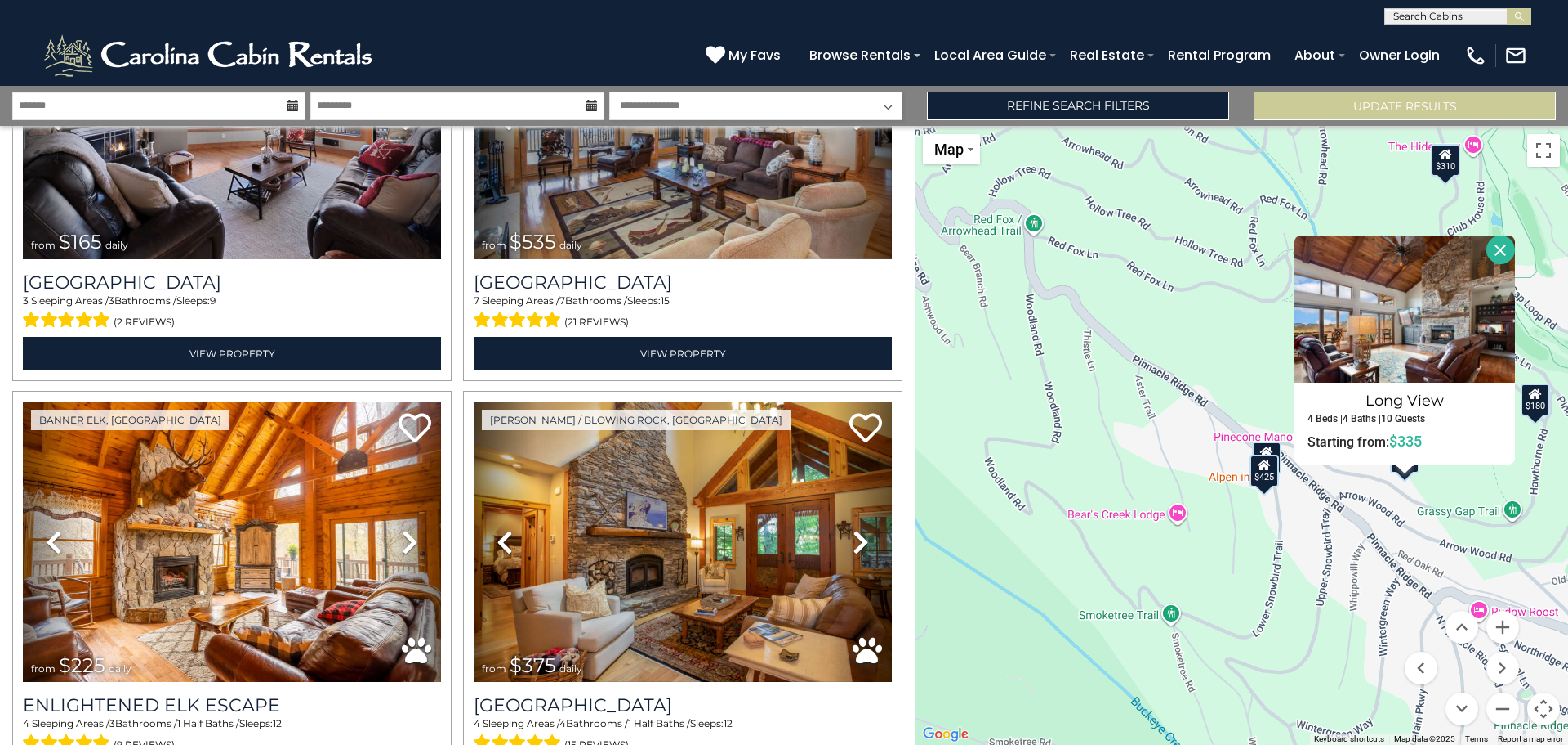
click at [1263, 454] on icon at bounding box center [1267, 451] width 13 height 12
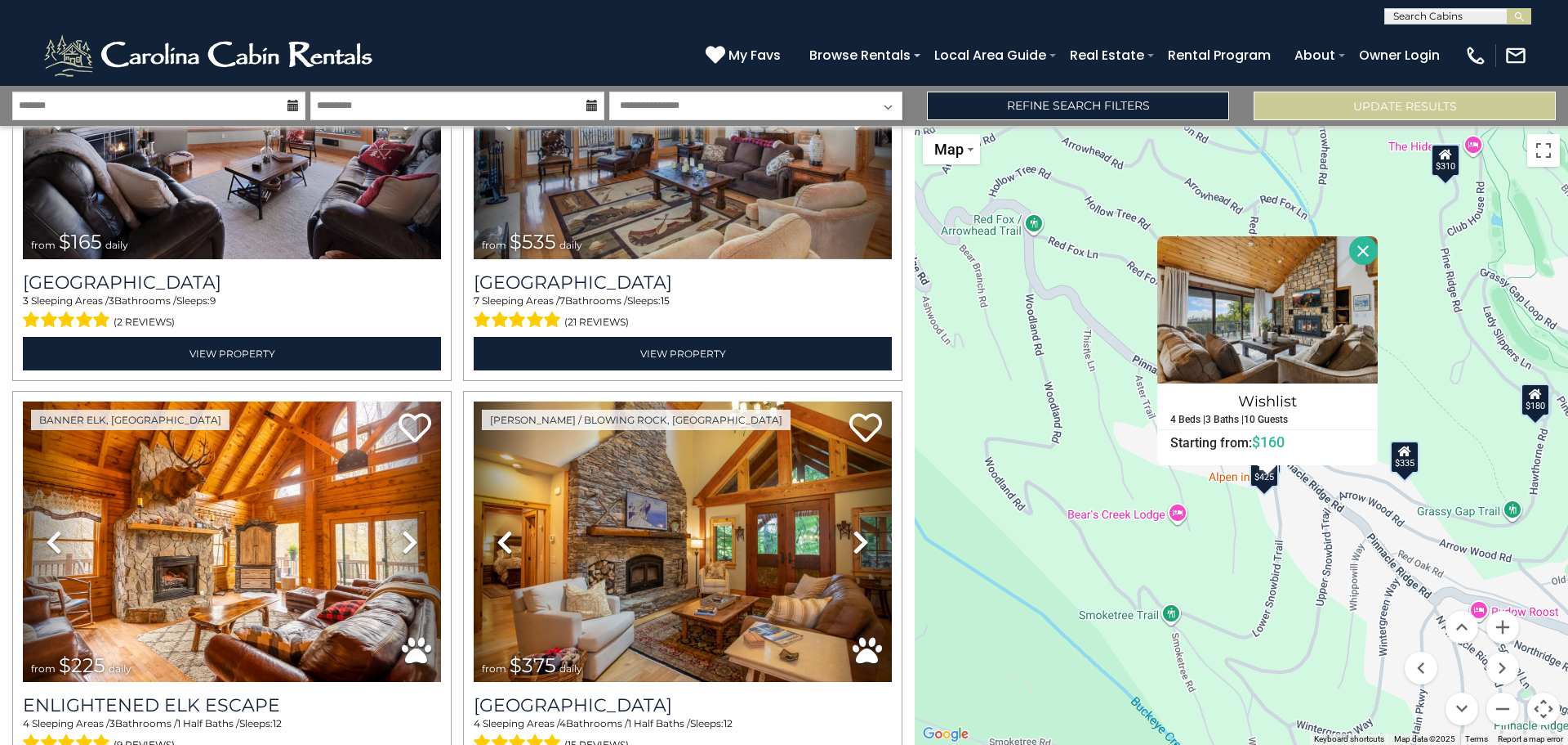
click at [1213, 511] on div "$625 $297 $175 $165 $300 $580 $290 $424 $395 $270 $185 $265 $230 $550 $349 $230…" at bounding box center [1241, 435] width 653 height 619
click at [1246, 521] on div "$625 $297 $175 $165 $300 $580 $290 $424 $395 $270 $185 $265 $230 $550 $349 $230…" at bounding box center [1241, 435] width 653 height 619
click at [1261, 403] on h4 "Wishlist" at bounding box center [1268, 401] width 219 height 26
click at [1262, 483] on div "$425" at bounding box center [1264, 471] width 30 height 33
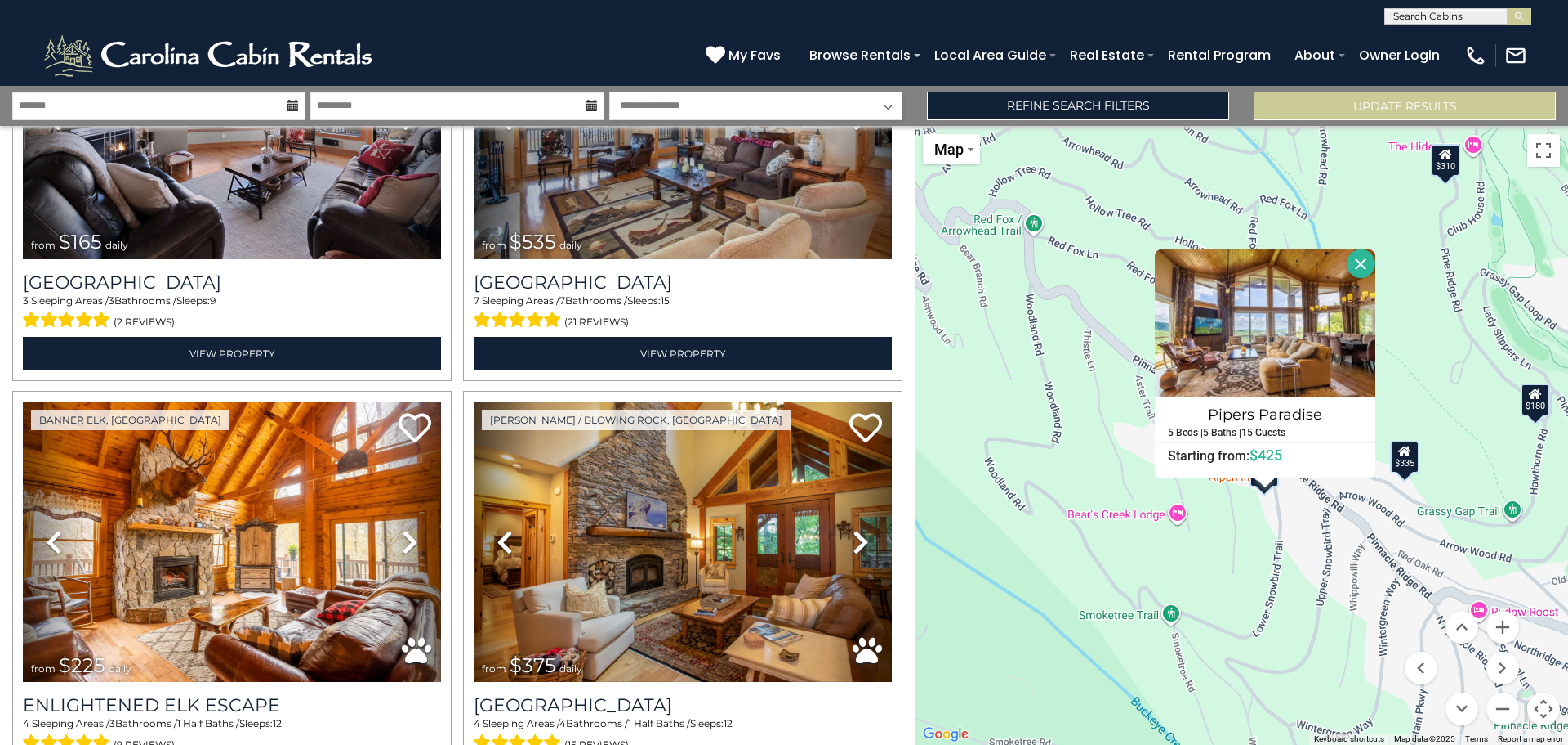
click at [1354, 261] on button "Close" at bounding box center [1361, 263] width 29 height 29
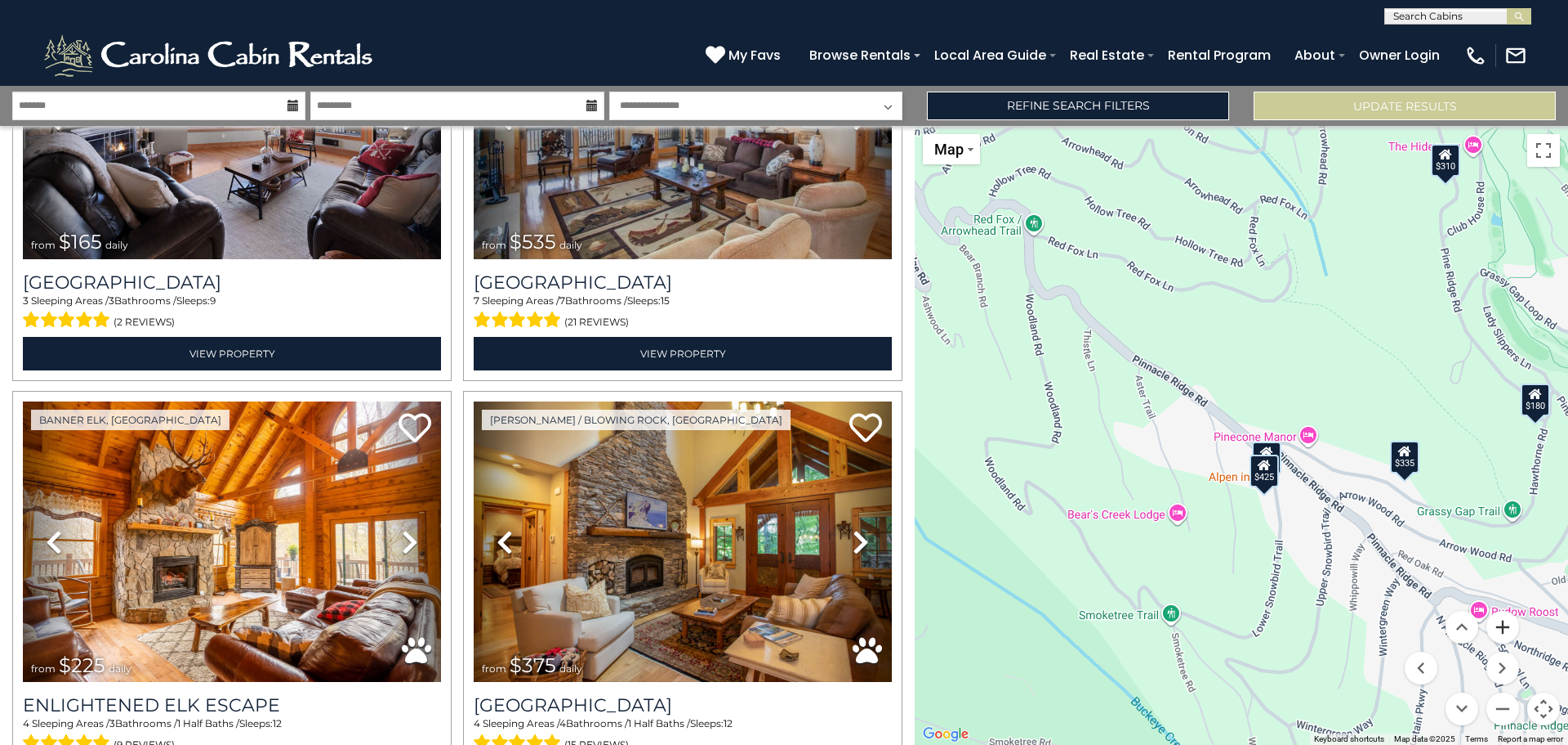
click at [1508, 623] on button "Zoom in" at bounding box center [1503, 627] width 33 height 33
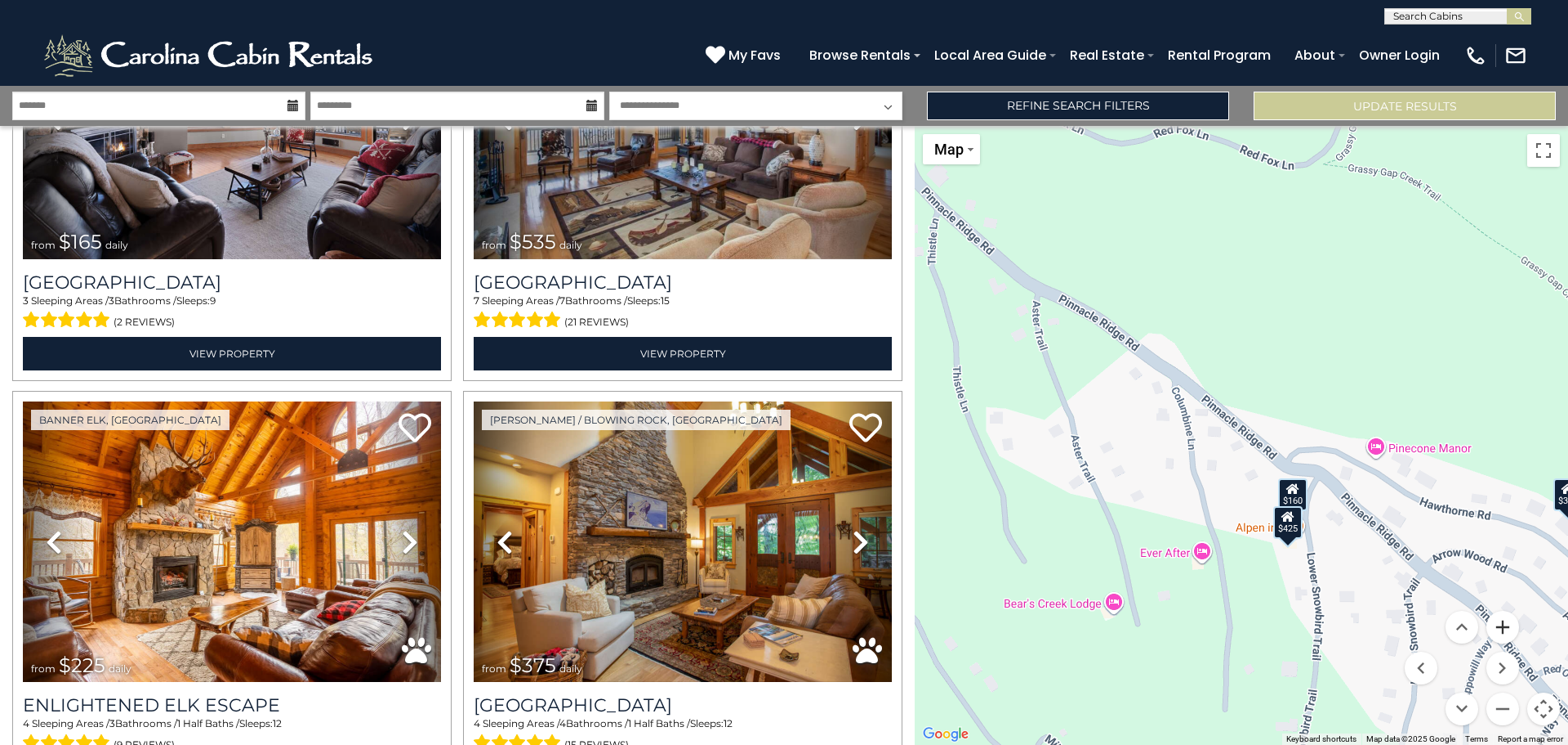
click at [1508, 623] on button "Zoom in" at bounding box center [1503, 627] width 33 height 33
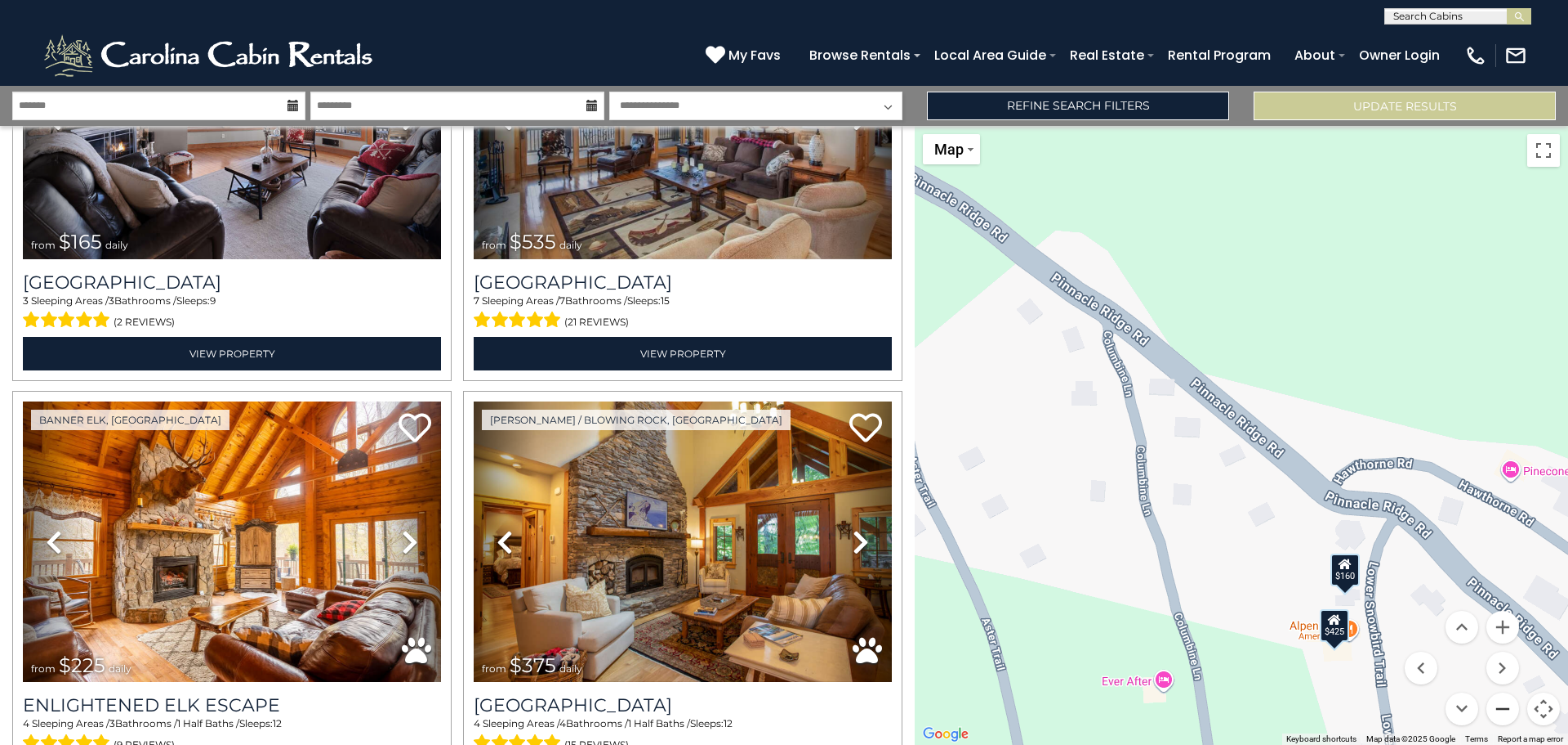
click at [1498, 702] on button "Zoom out" at bounding box center [1503, 708] width 33 height 33
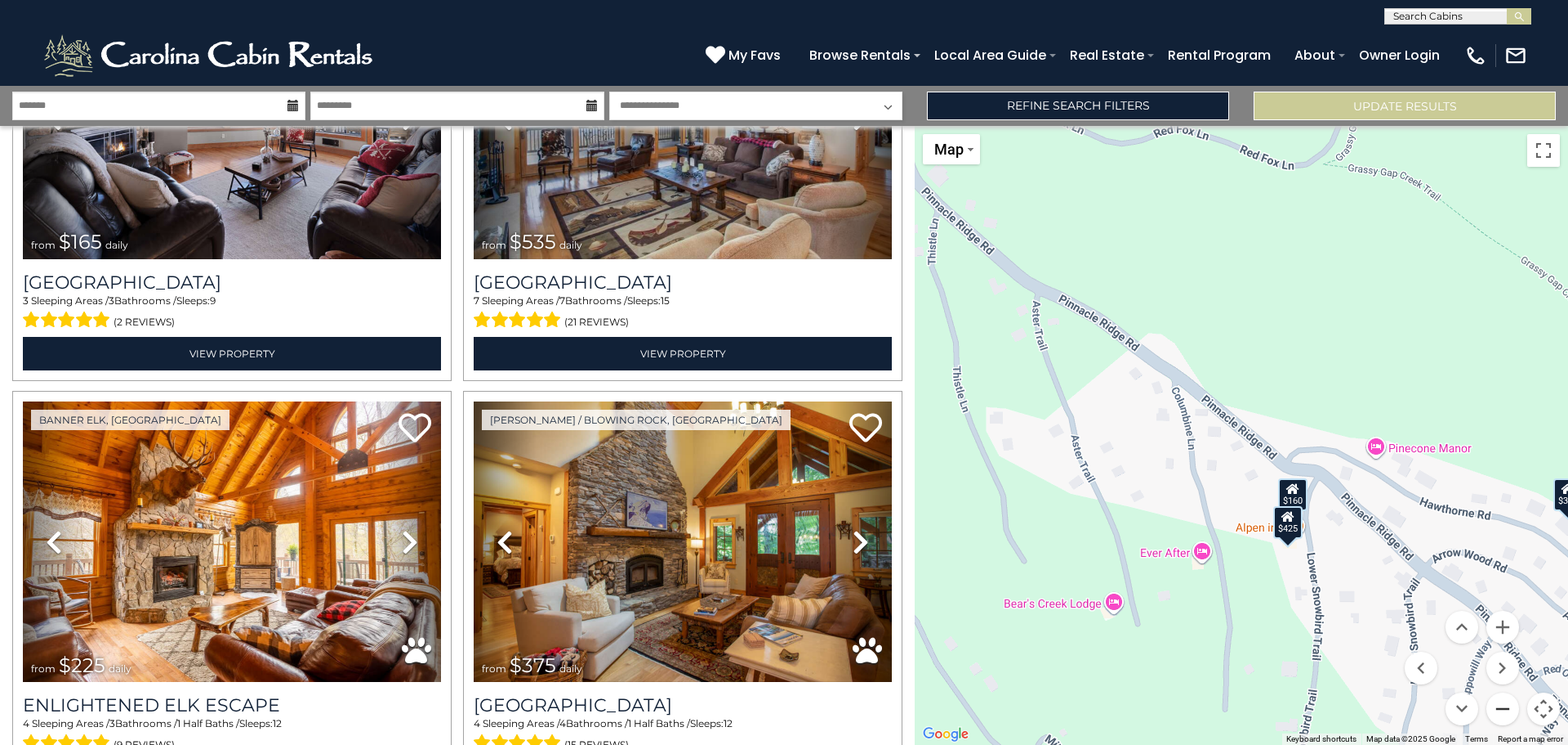
click at [1498, 702] on button "Zoom out" at bounding box center [1503, 708] width 33 height 33
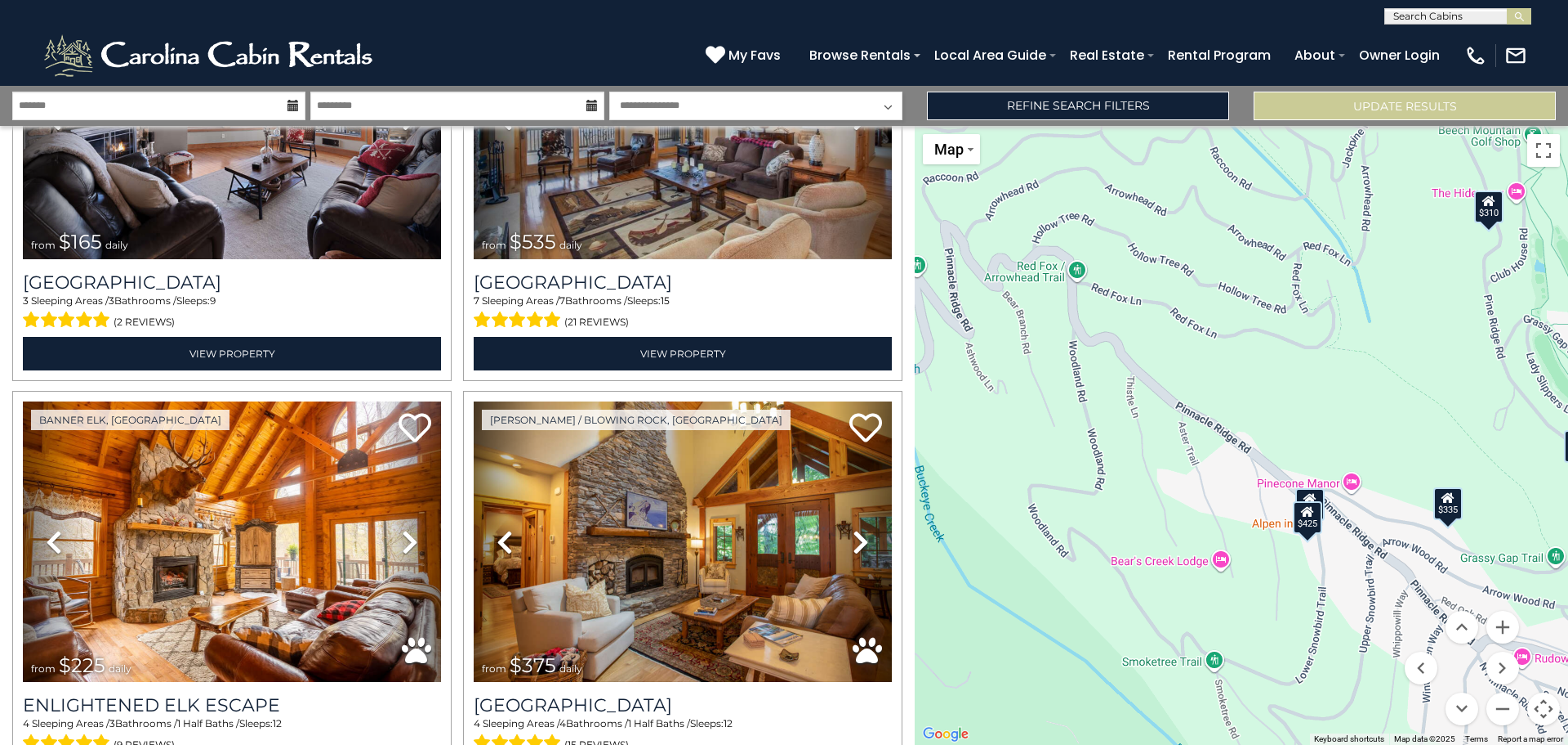
drag, startPoint x: 1176, startPoint y: 420, endPoint x: 1230, endPoint y: 481, distance: 81.5
click at [1230, 481] on div "$625 $297 $175 $165 $300 $580 $290 $424 $395 $270 $185 $265 $230 $550 $349 $230…" at bounding box center [1241, 435] width 653 height 619
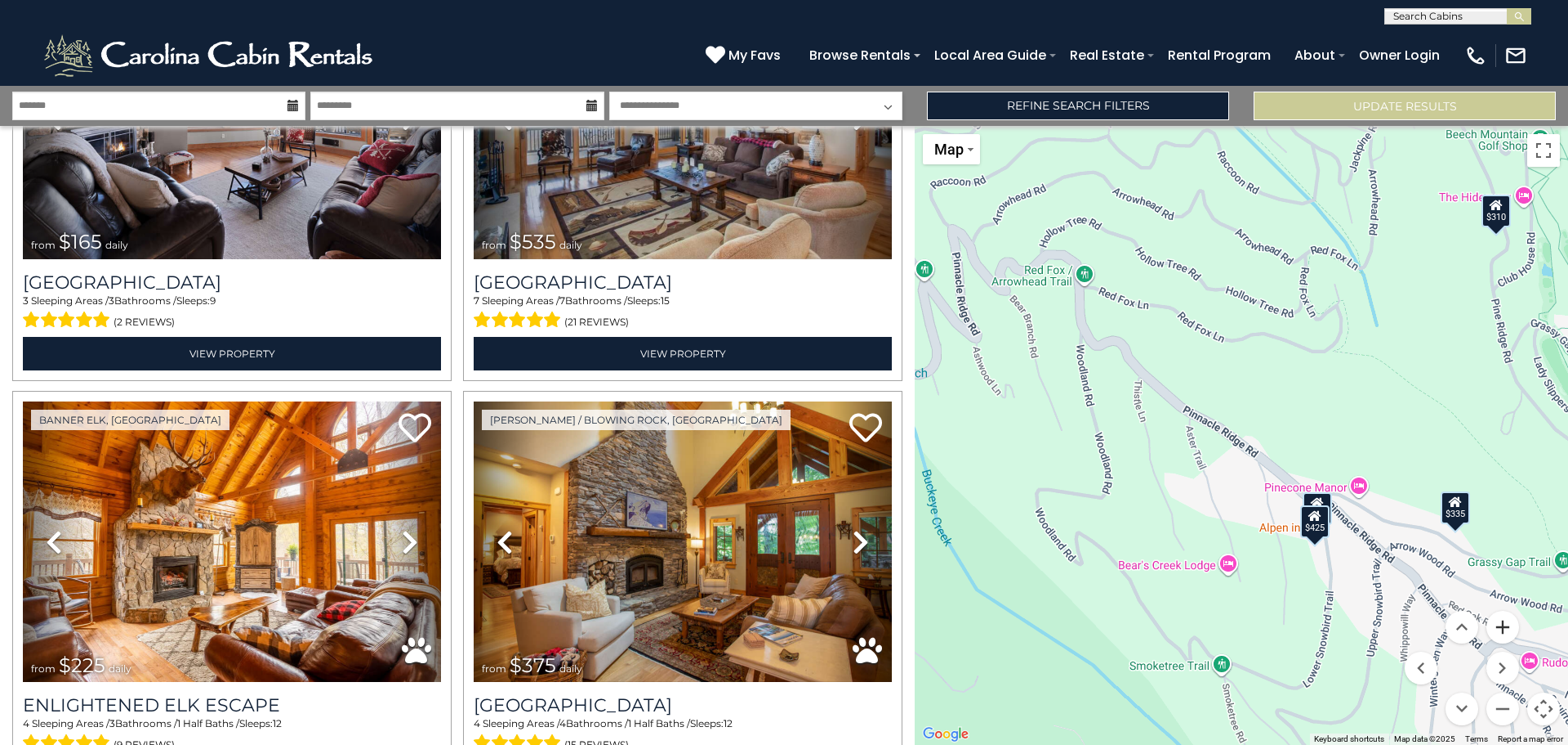
click at [1494, 631] on button "Zoom in" at bounding box center [1503, 627] width 33 height 33
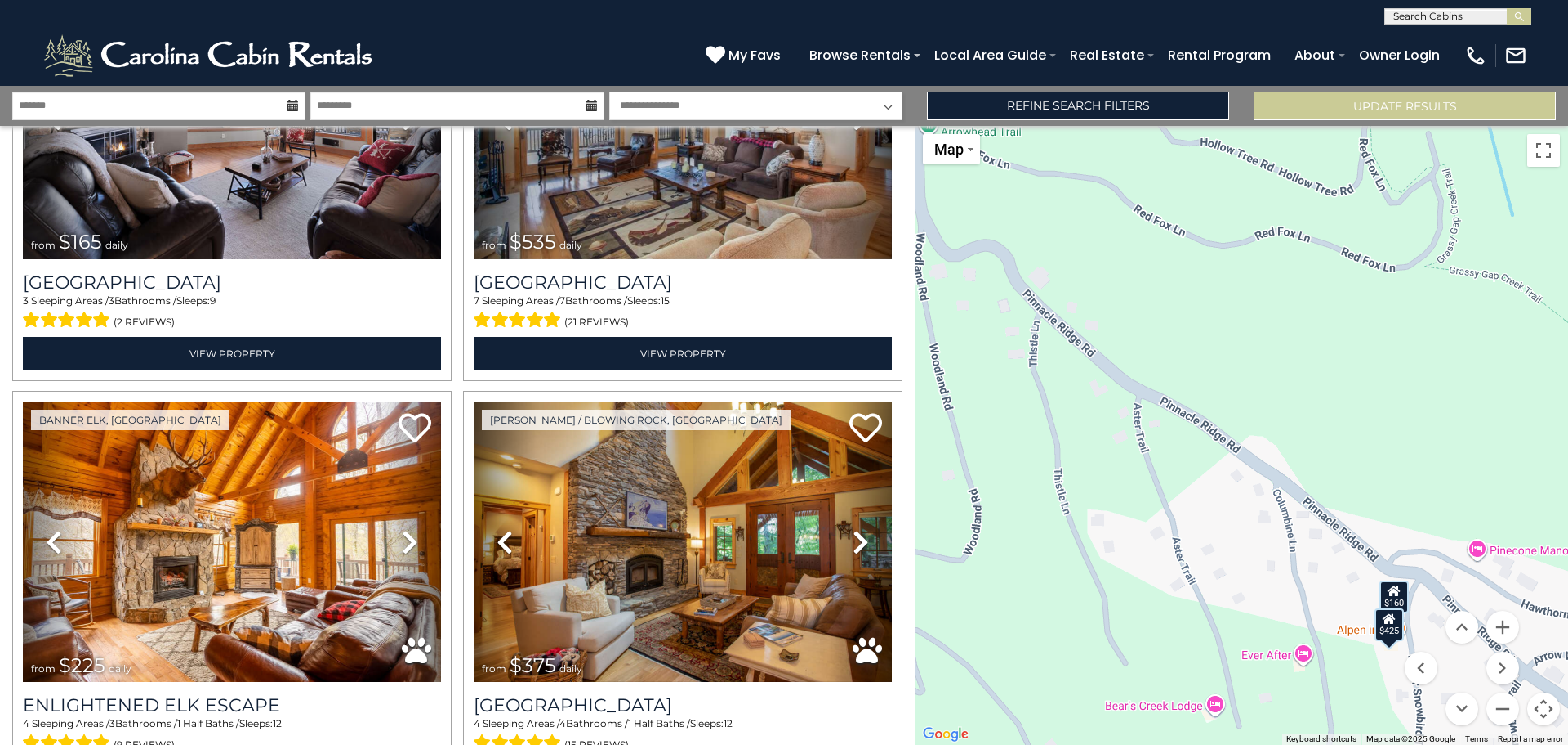
click at [856, 94] on select "**********" at bounding box center [755, 106] width 293 height 29
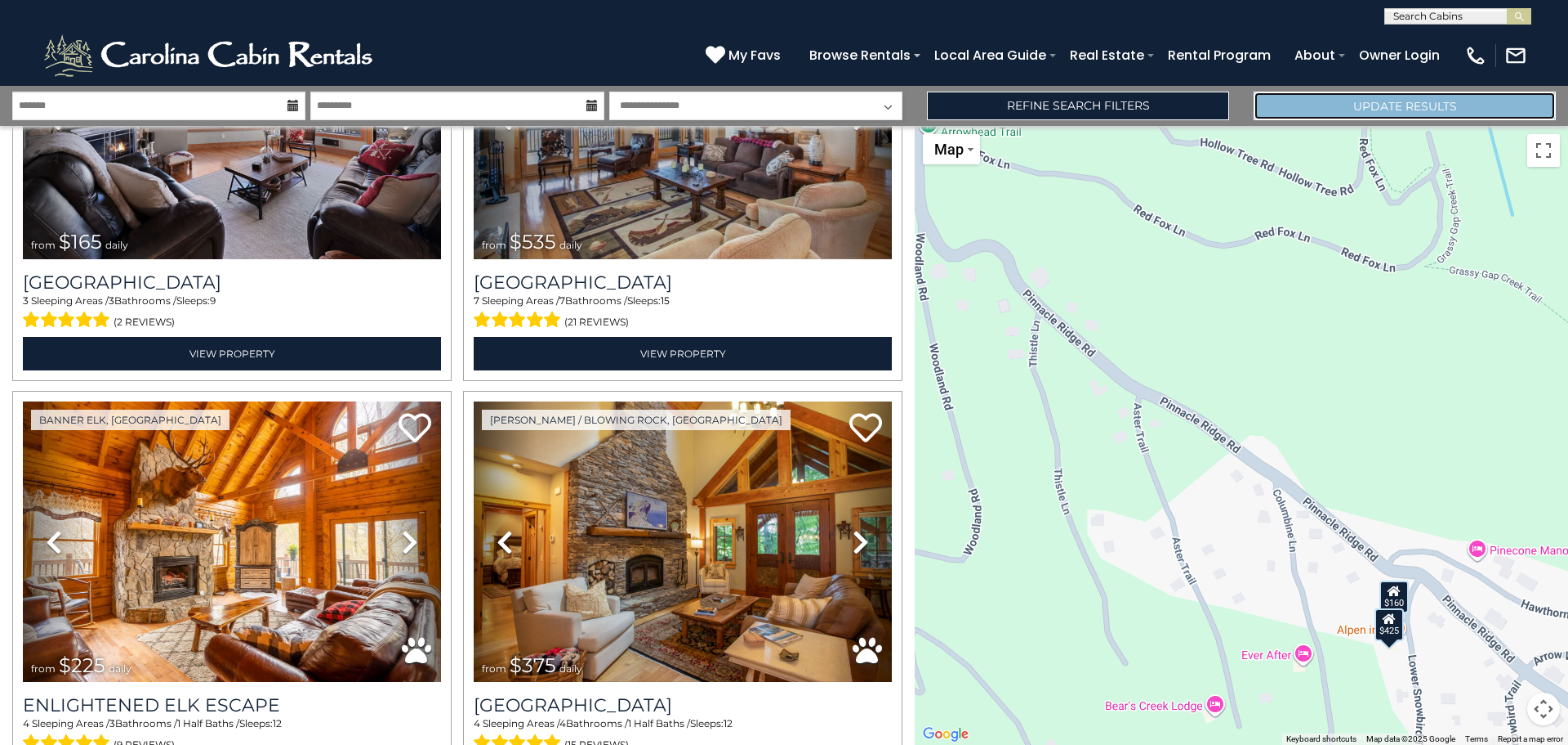
click at [1345, 116] on button "Update Results" at bounding box center [1405, 106] width 303 height 29
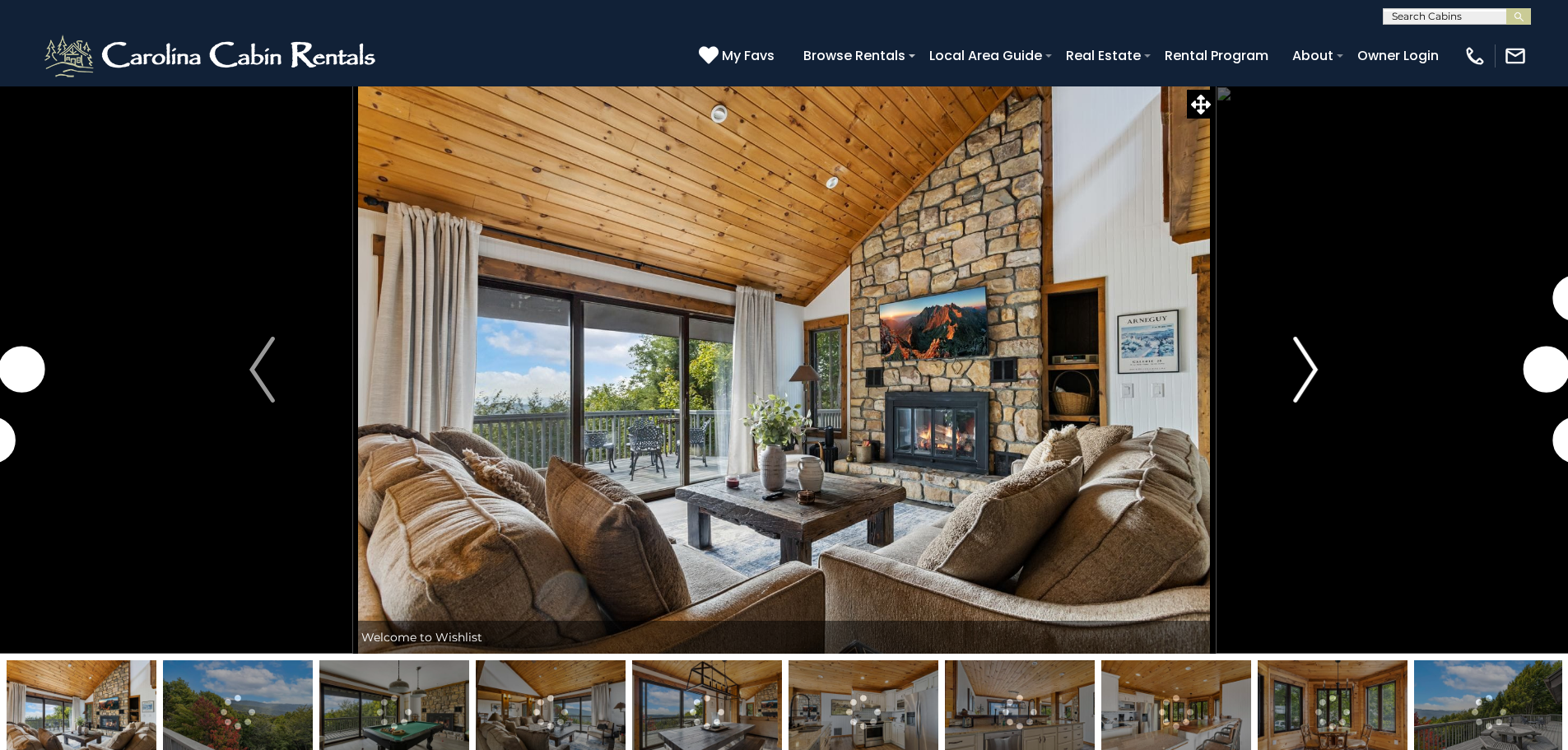
click at [1296, 365] on img "Next" at bounding box center [1306, 370] width 25 height 66
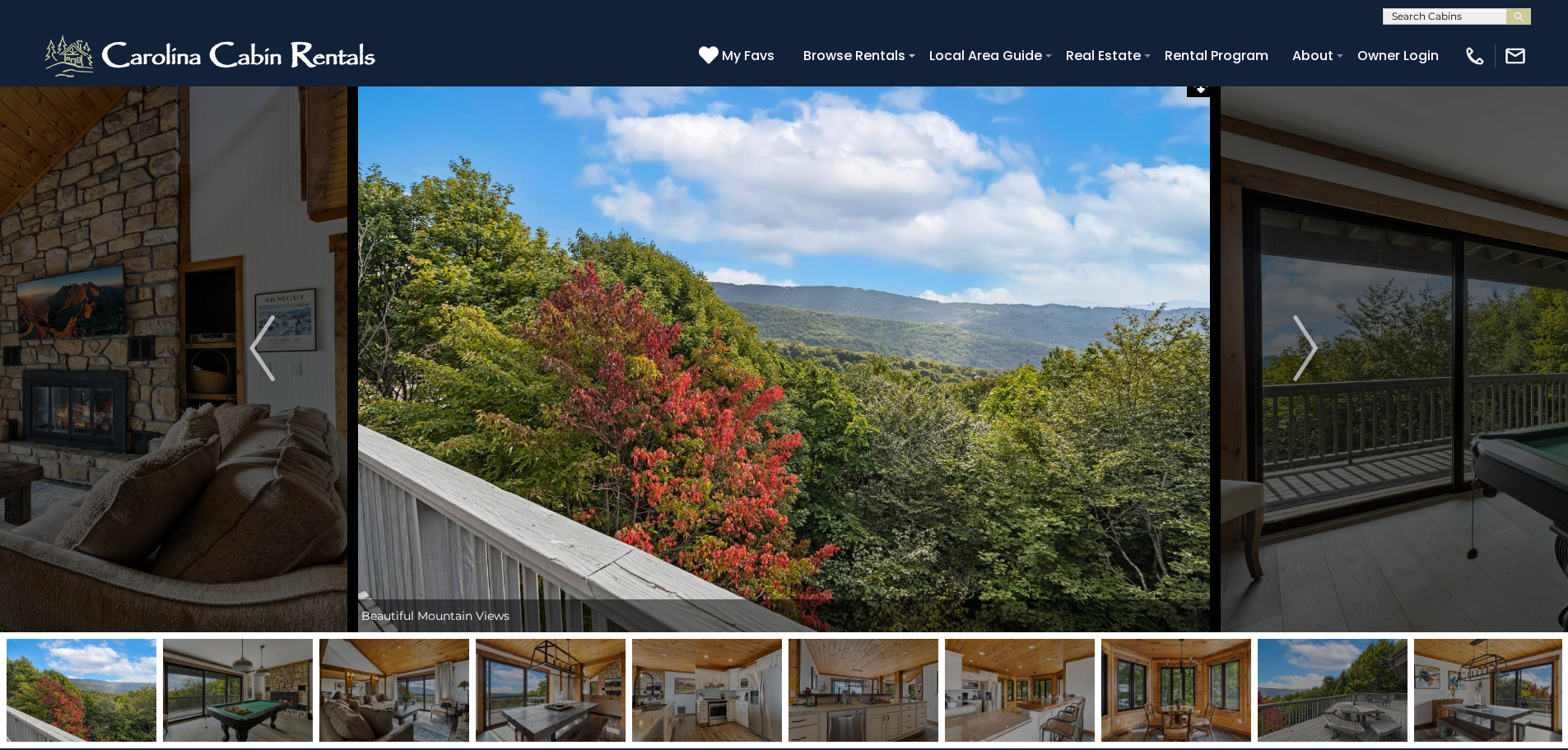
scroll to position [82, 0]
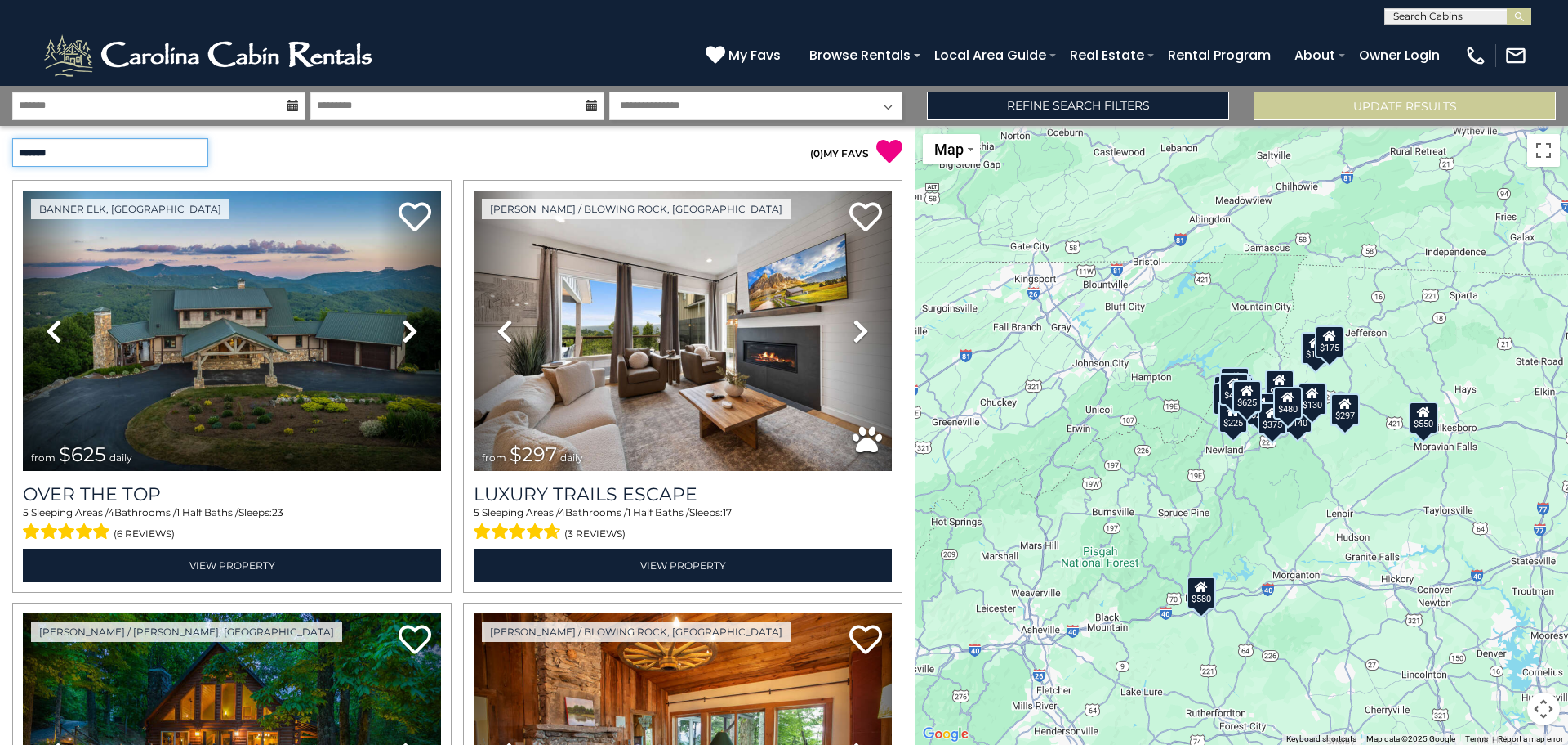
click at [147, 152] on select "**********" at bounding box center [110, 153] width 196 height 29
click at [245, 150] on div "**********" at bounding box center [229, 153] width 457 height 29
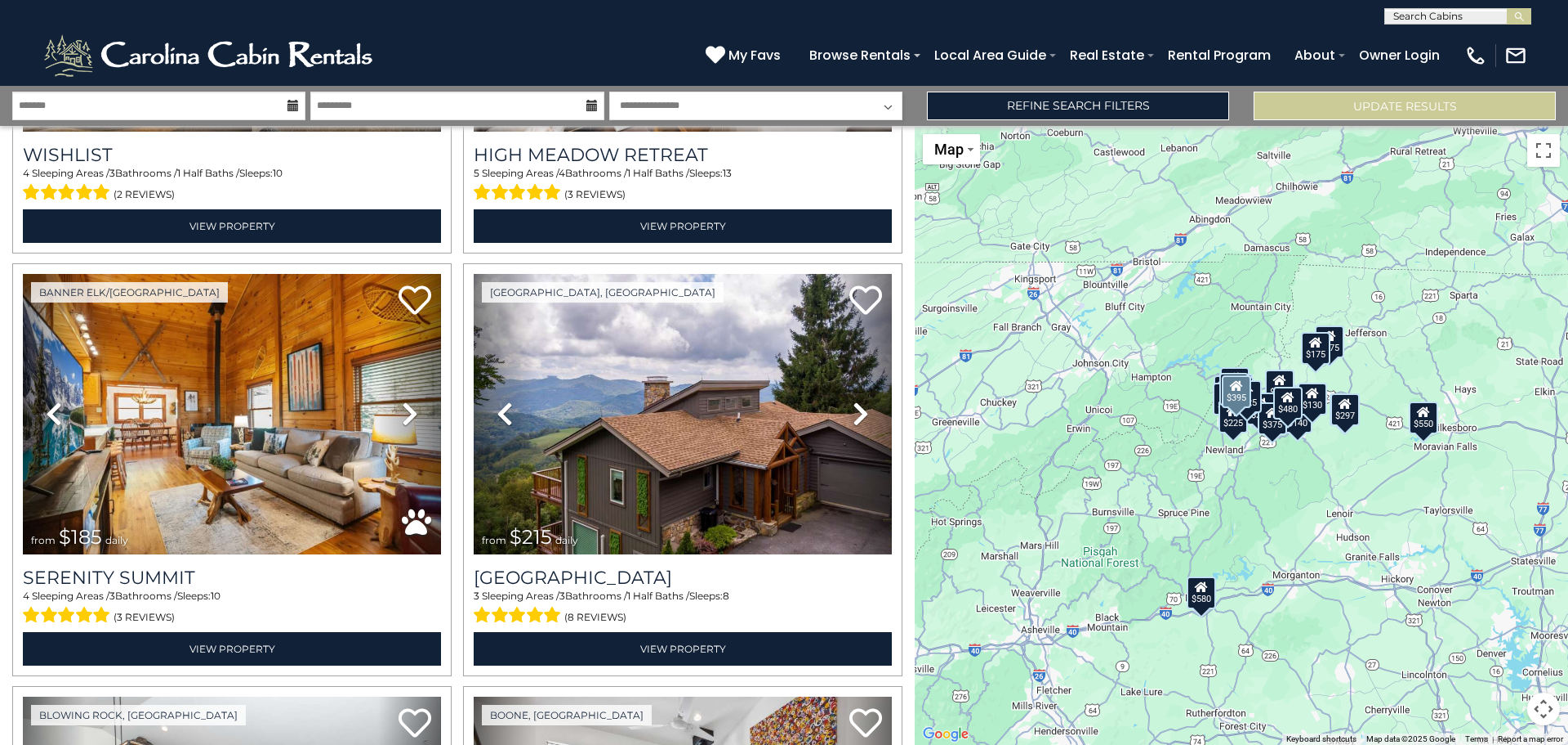
scroll to position [3841, 0]
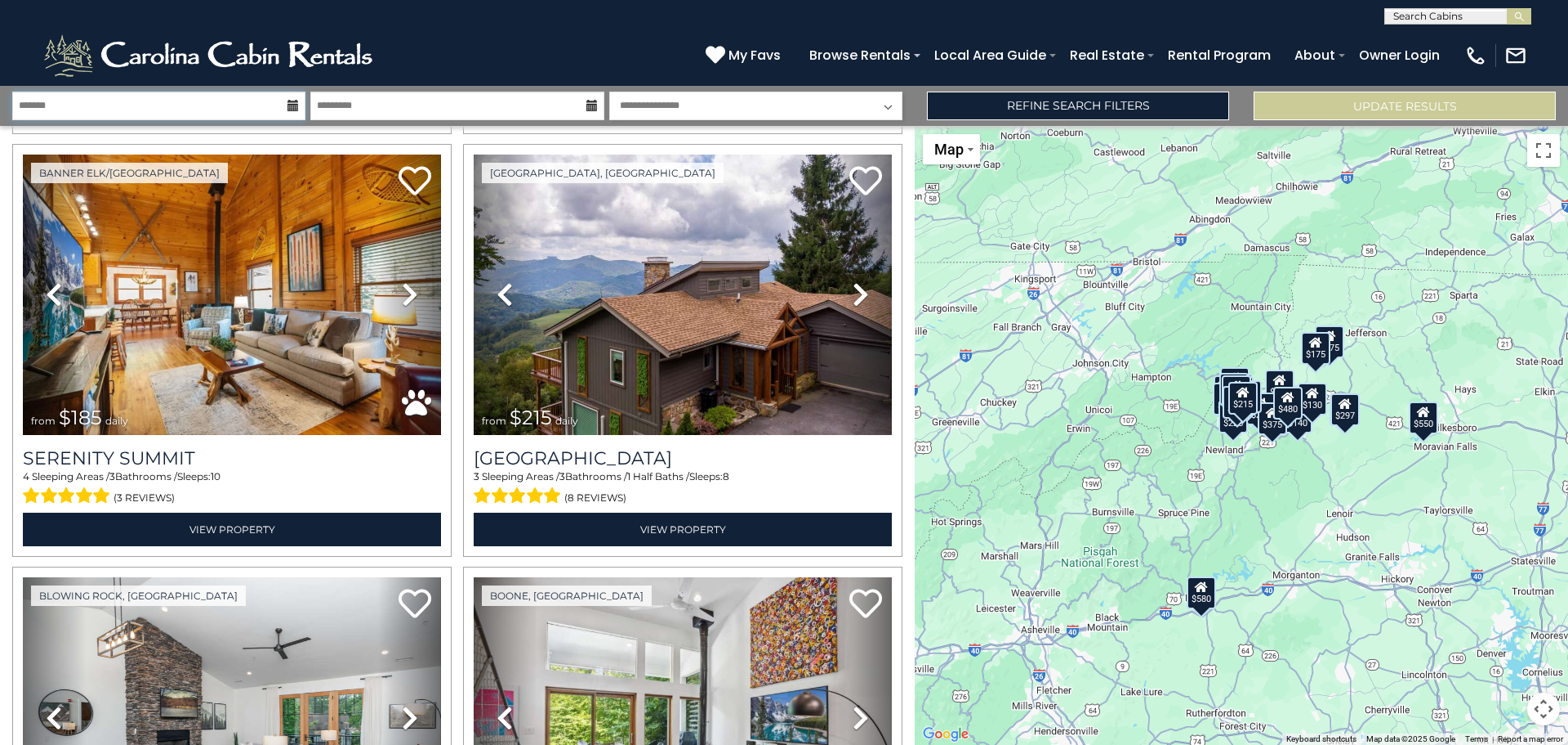
click at [267, 108] on input "text" at bounding box center [159, 106] width 293 height 29
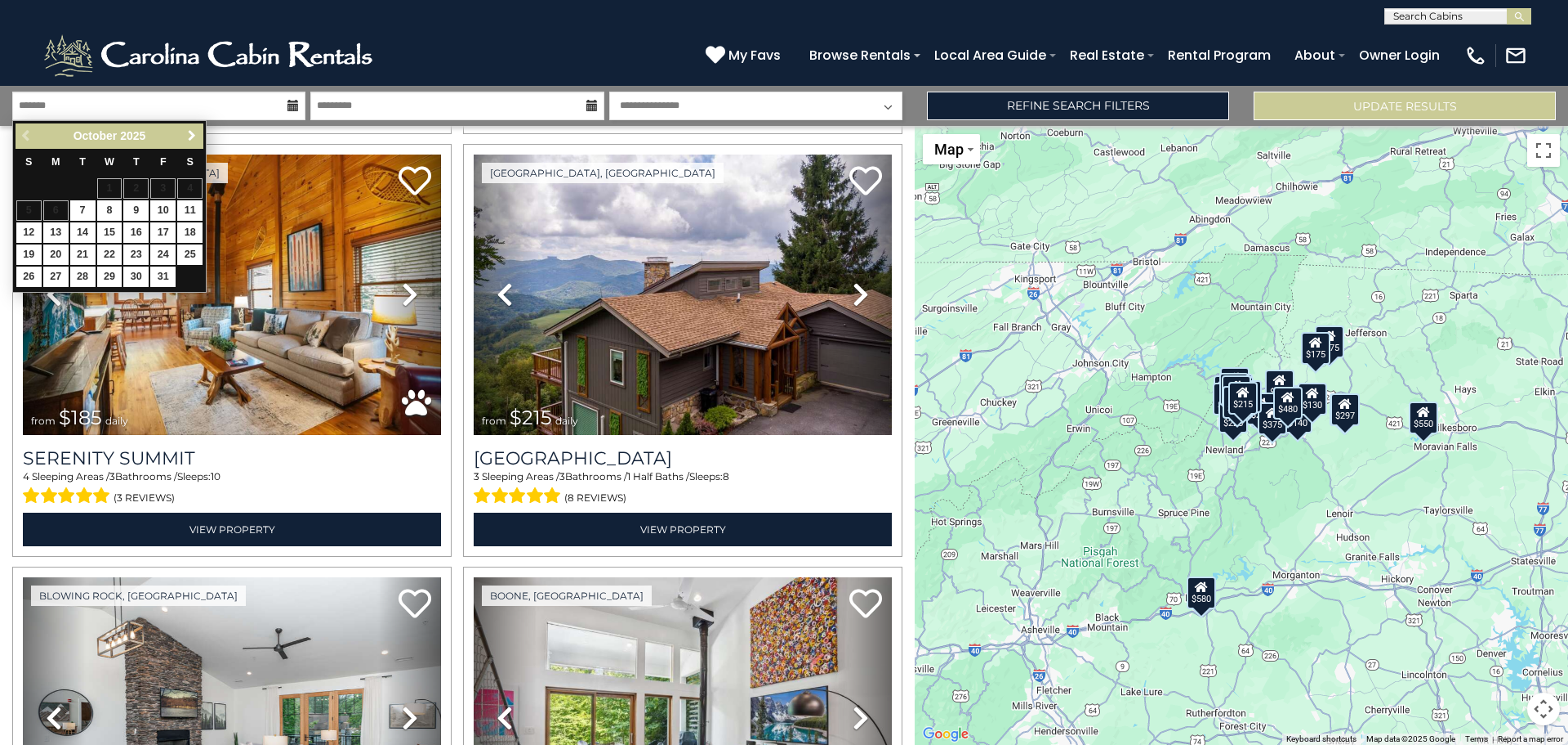
click at [194, 139] on span "Next" at bounding box center [192, 136] width 13 height 13
click at [777, 51] on span "My Favs" at bounding box center [754, 55] width 52 height 20
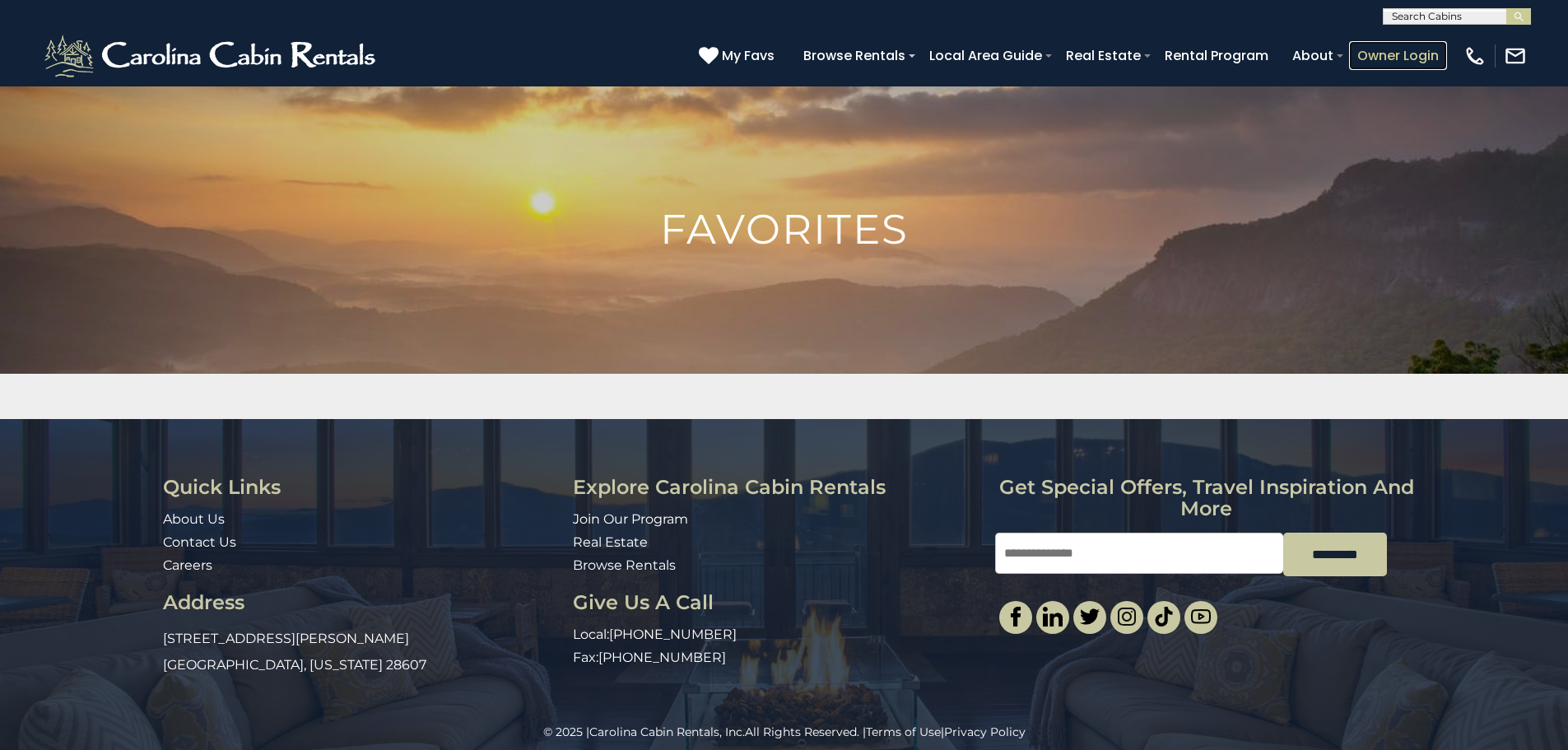
click at [1425, 53] on link "Owner Login" at bounding box center [1397, 56] width 98 height 29
click at [1113, 382] on div "Loading..." at bounding box center [784, 396] width 1568 height 45
click at [1462, 19] on input "text" at bounding box center [1455, 19] width 144 height 16
type input "**********"
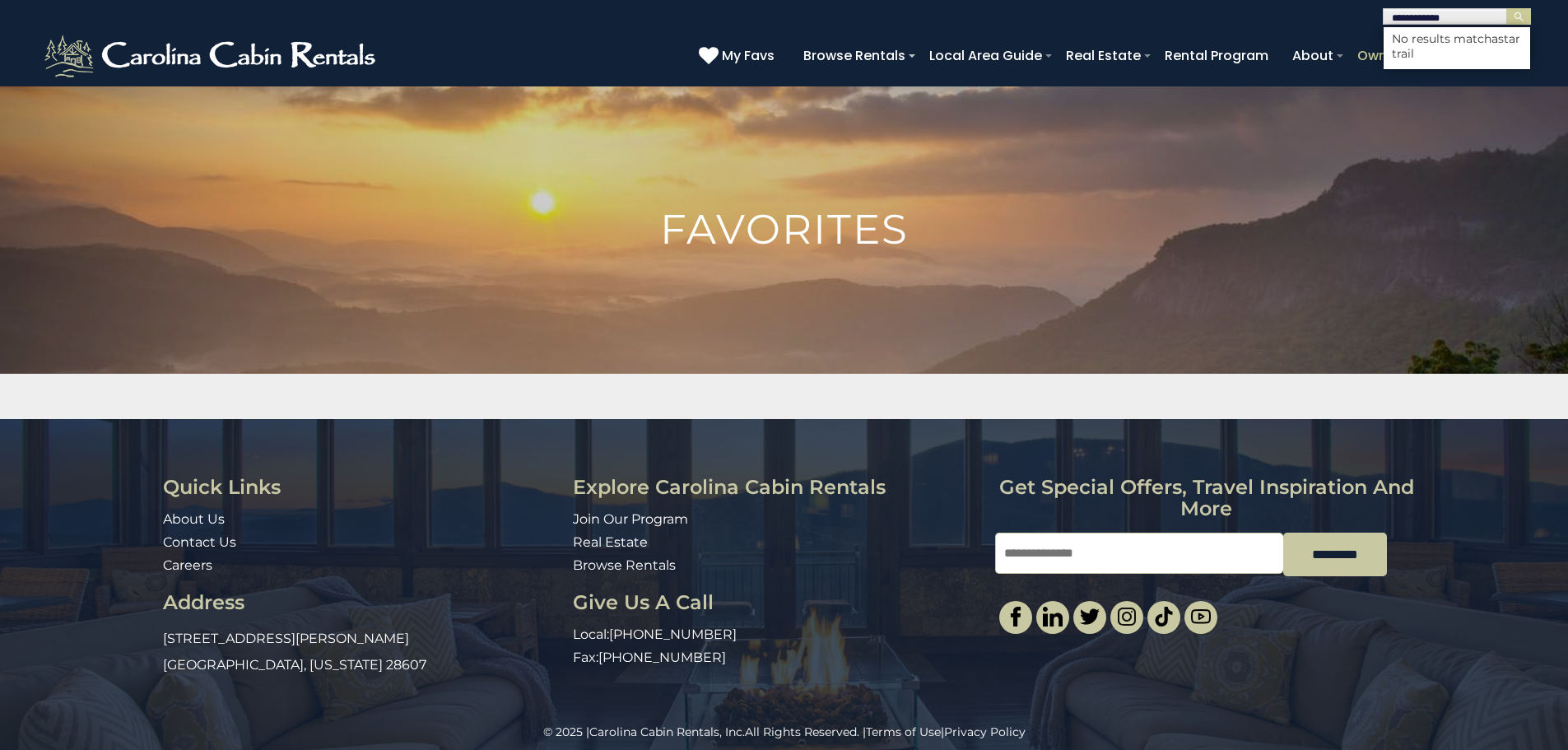
click at [1440, 46] on span "astar trail" at bounding box center [1456, 45] width 129 height 30
